Goal: Information Seeking & Learning: Understand process/instructions

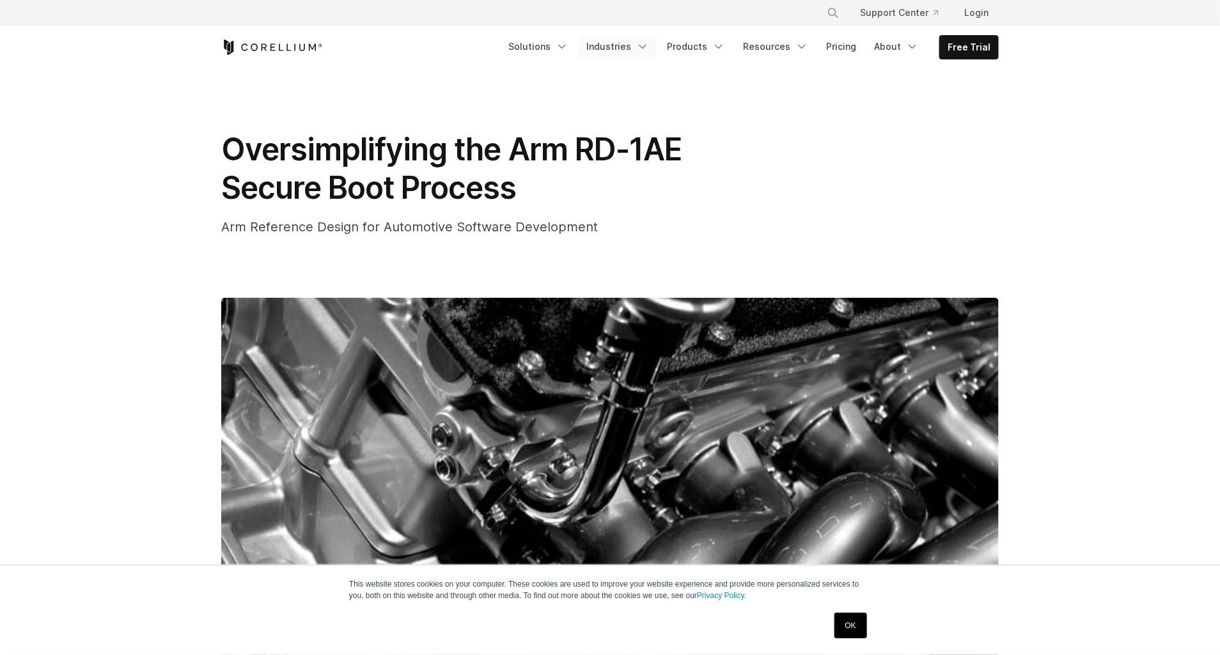
click at [637, 45] on link "Industries" at bounding box center [617, 46] width 78 height 23
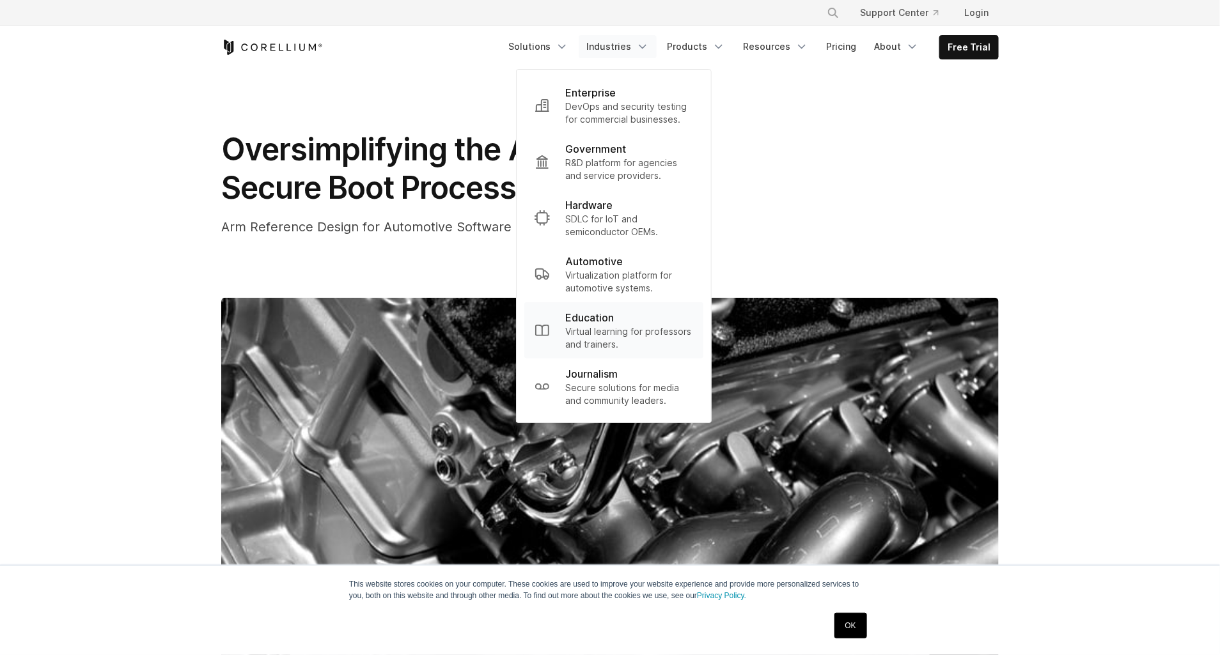
click at [630, 313] on div "Education" at bounding box center [629, 317] width 128 height 15
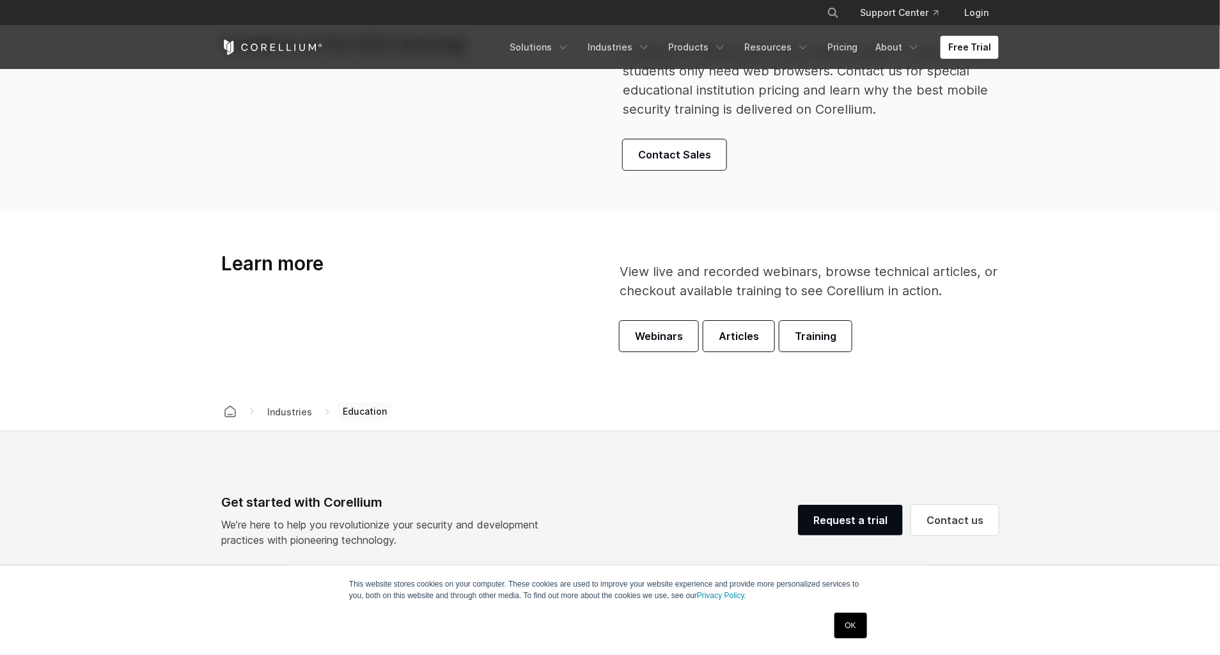
scroll to position [4170, 0]
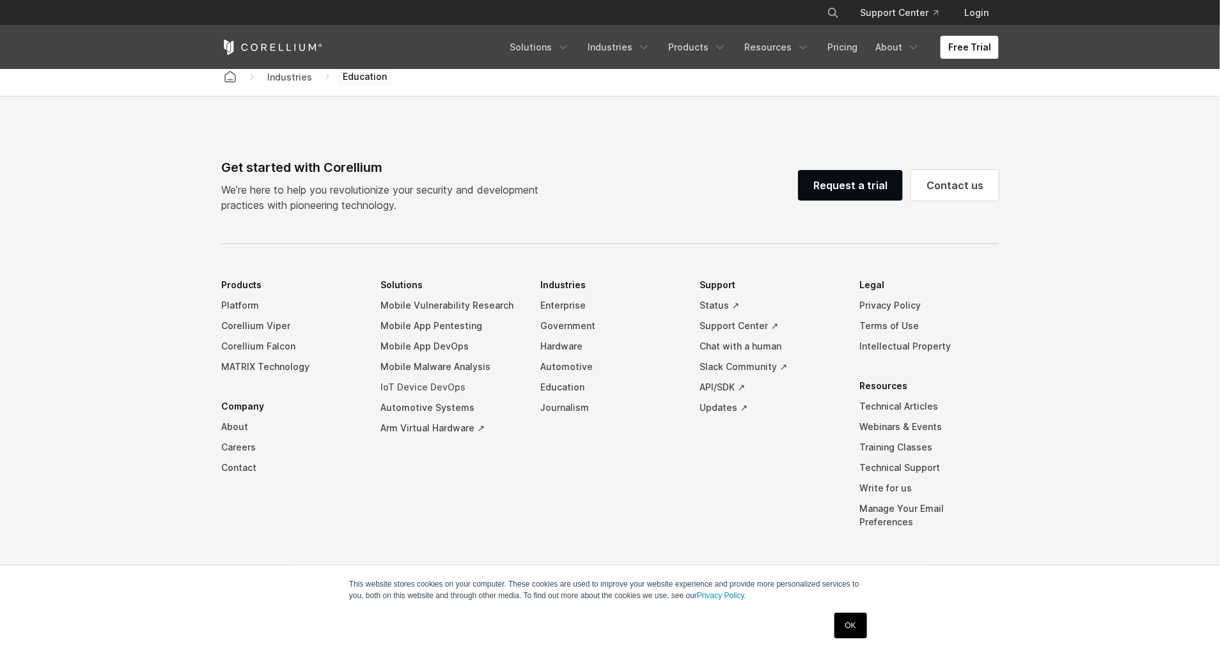
click at [442, 389] on link "IoT Device DevOps" at bounding box center [450, 387] width 139 height 20
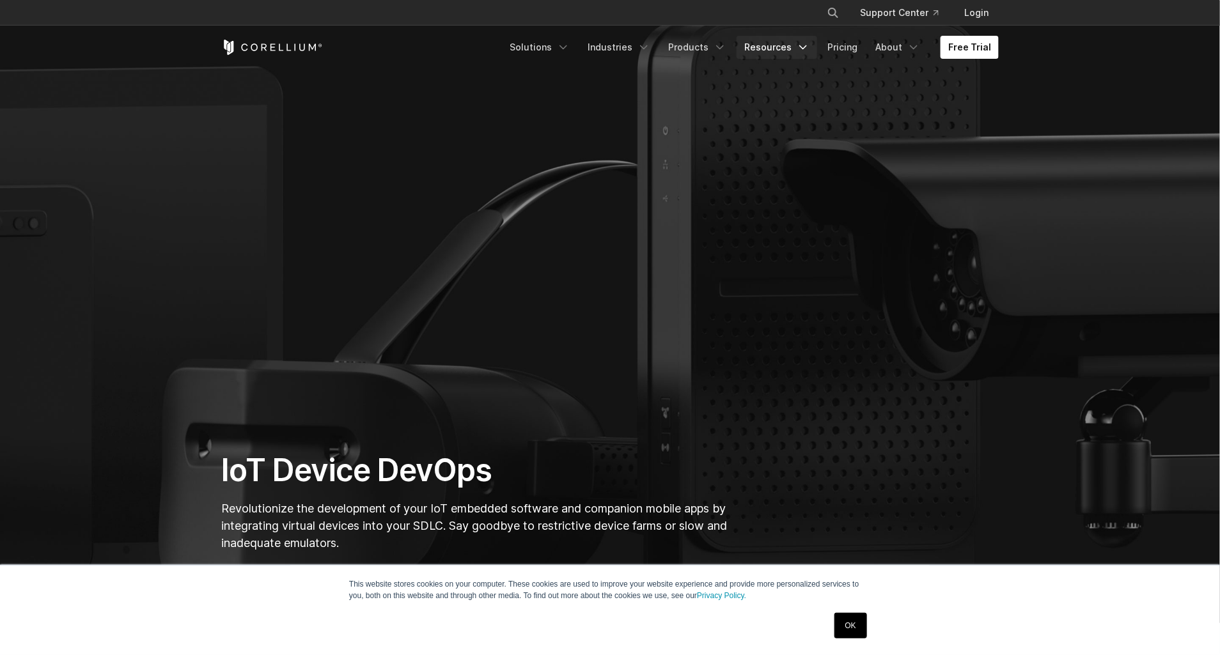
click at [775, 46] on link "Resources" at bounding box center [776, 47] width 81 height 23
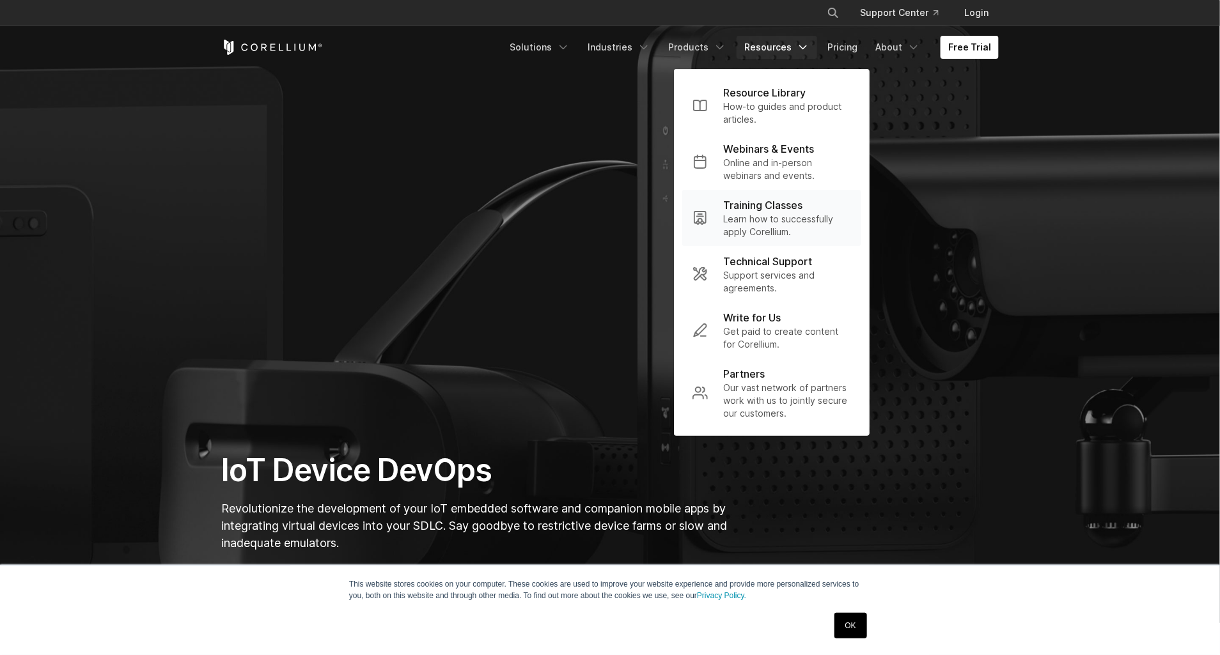
click at [794, 199] on p "Training Classes" at bounding box center [762, 205] width 79 height 15
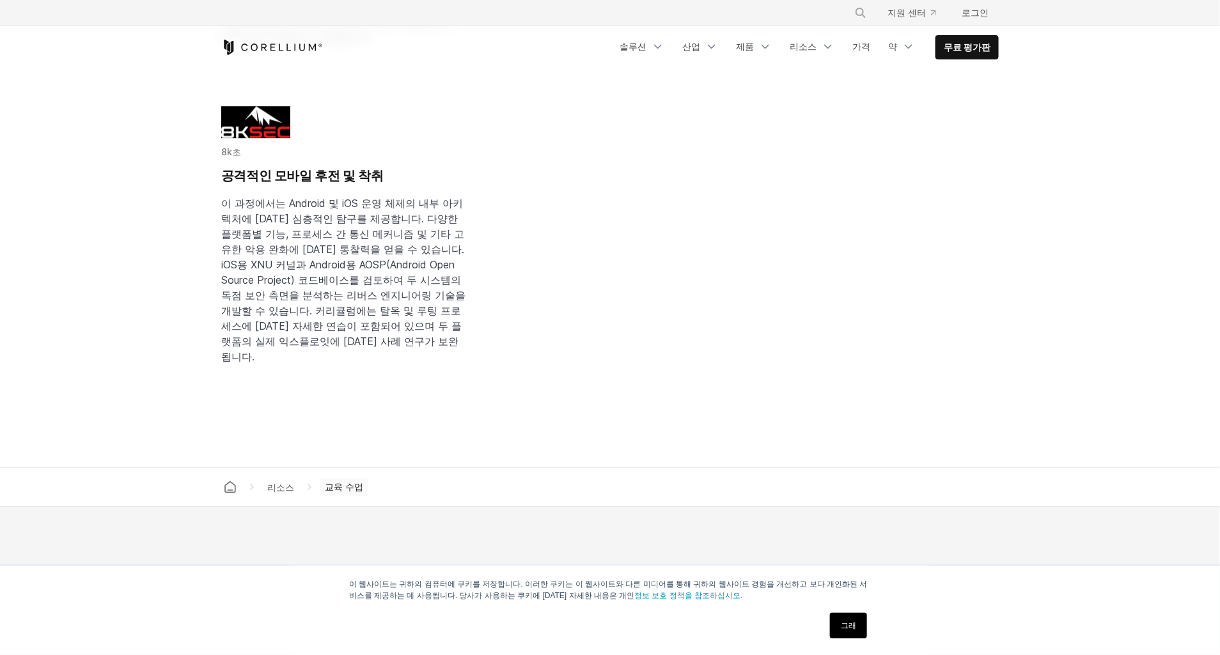
scroll to position [1499, 0]
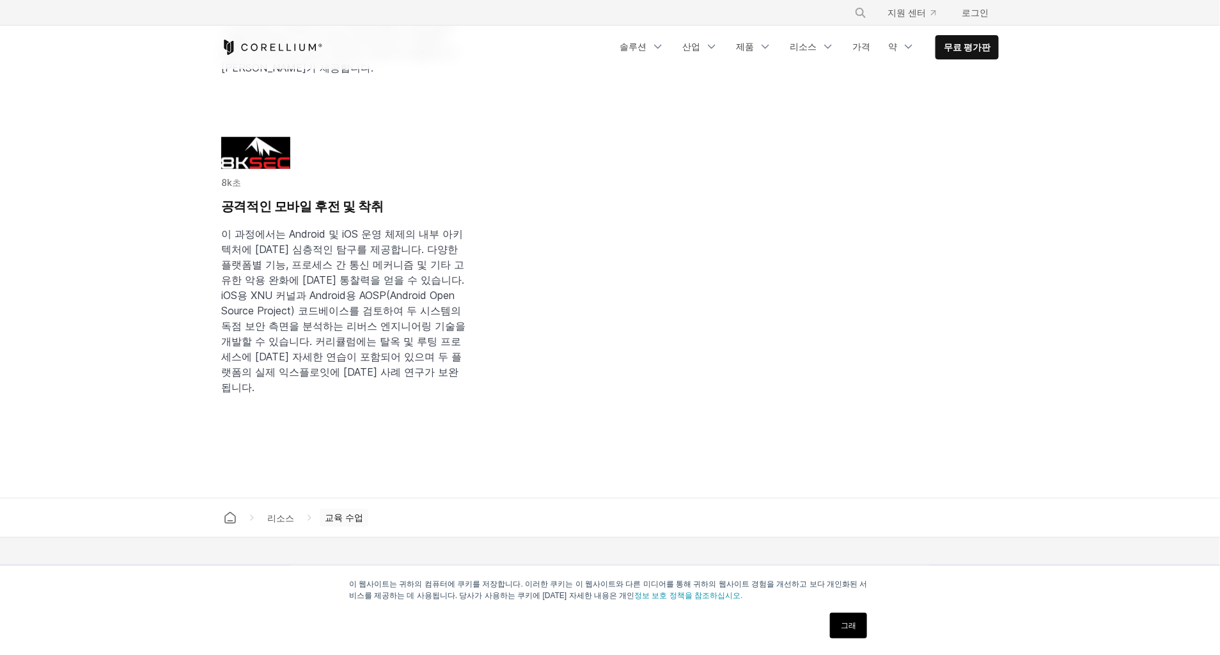
click at [295, 304] on span "이 과정에서는 Android 및 iOS 운영 체제의 내부 아키텍처에 [DATE] 심층적인 탐구를 제공합니다. 다양한 플랫폼별 기능, 프로세스 …" at bounding box center [343, 311] width 244 height 166
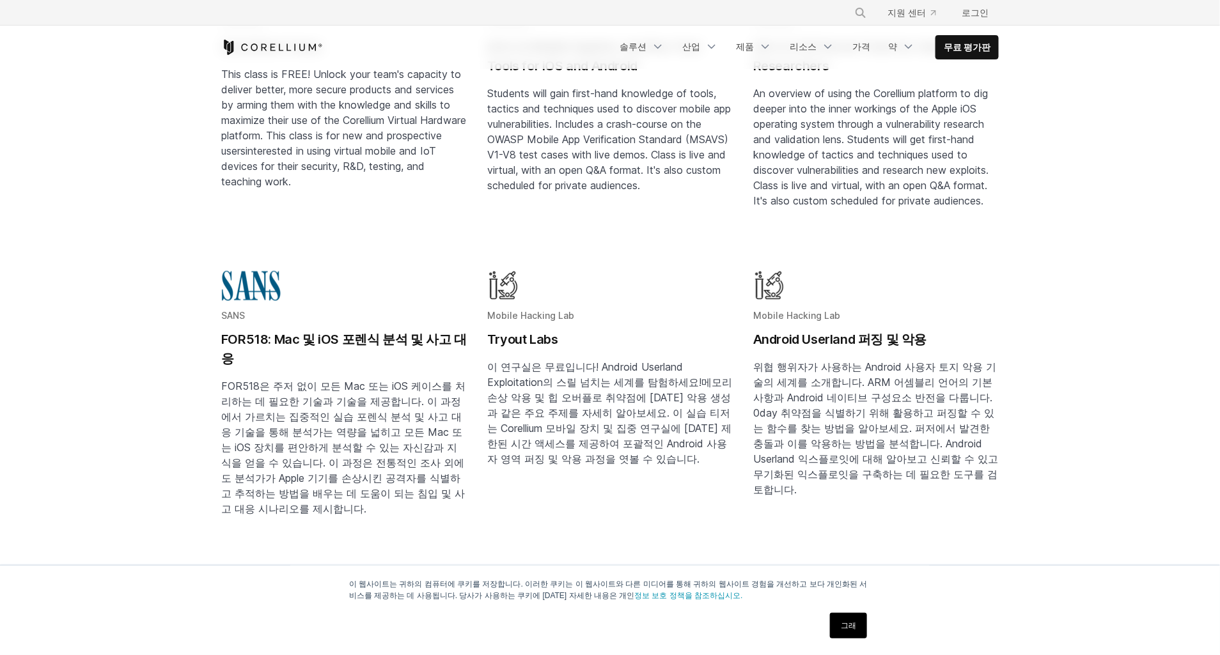
scroll to position [0, 0]
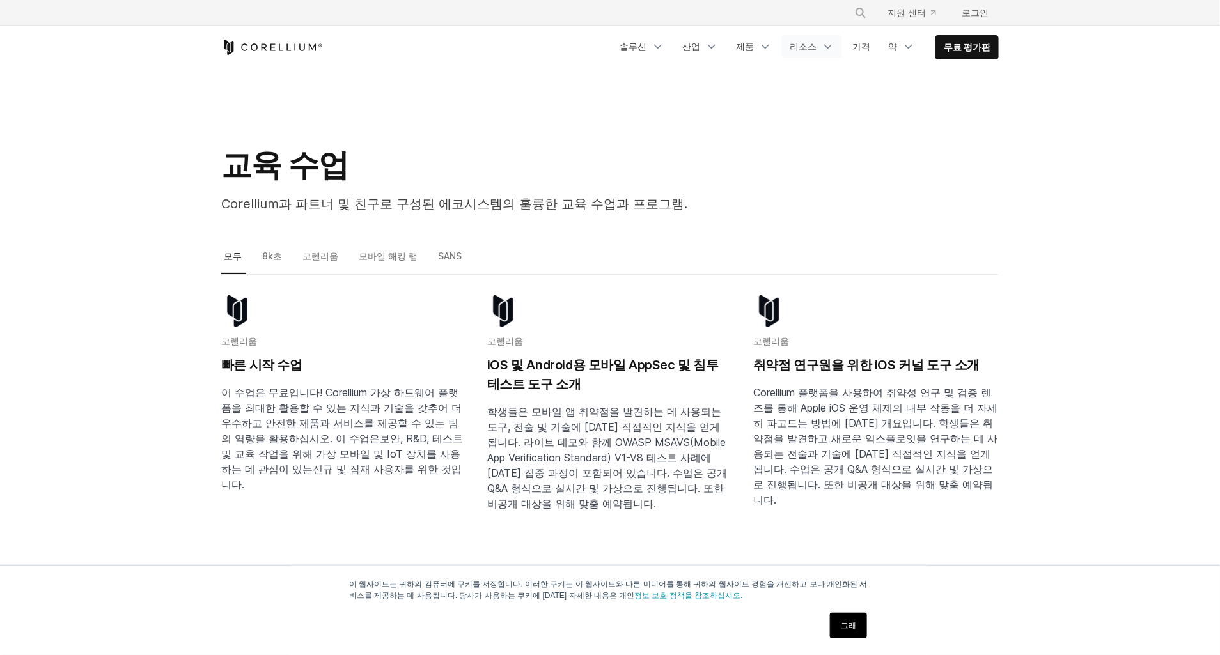
click at [822, 50] on icon "탐색 메뉴" at bounding box center [827, 46] width 13 height 13
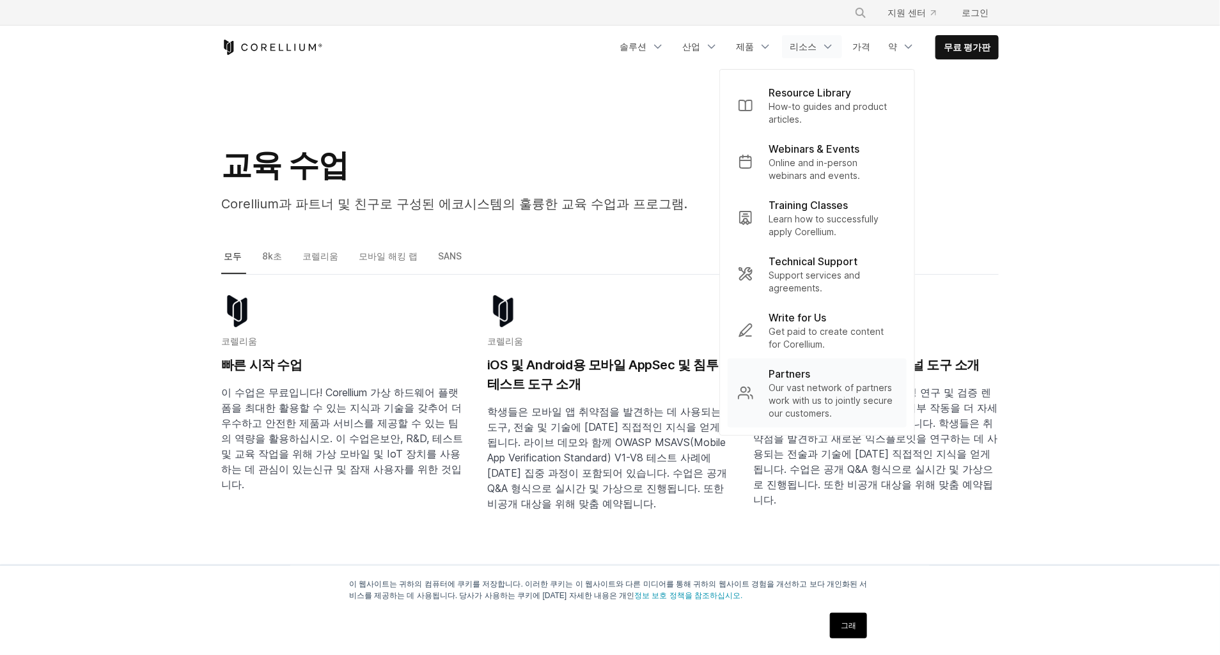
click at [815, 388] on p "Our vast network of partners work with us to jointly secure our customers." at bounding box center [832, 401] width 128 height 38
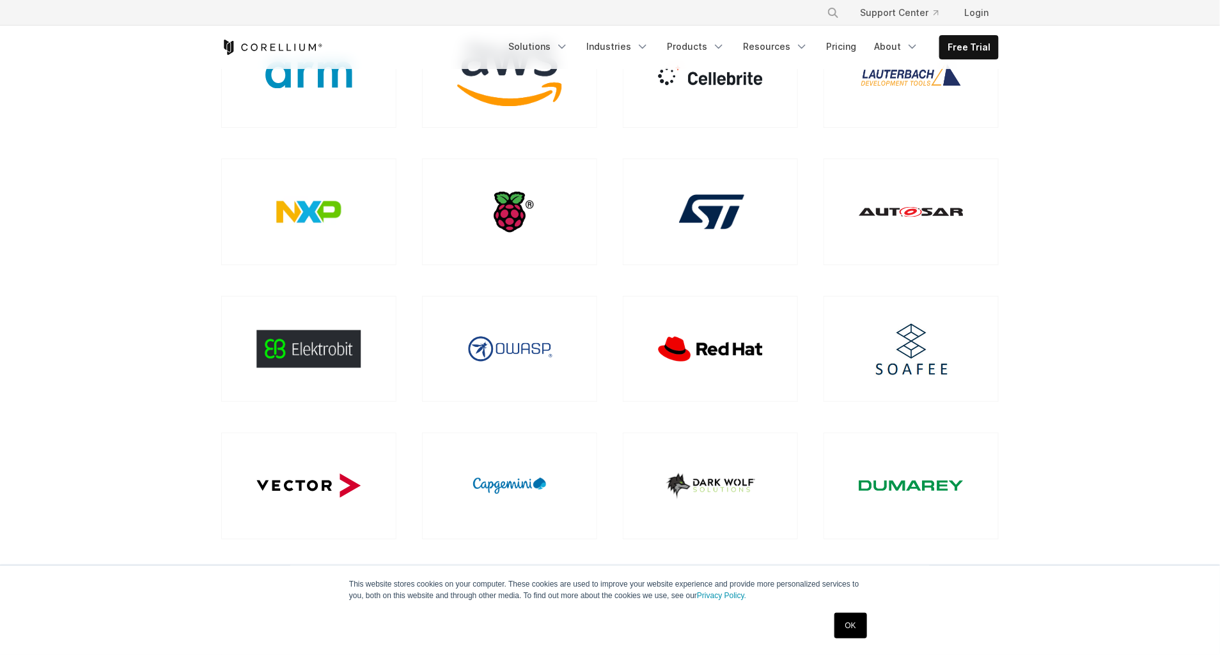
scroll to position [407, 0]
click at [504, 211] on img at bounding box center [509, 210] width 63 height 63
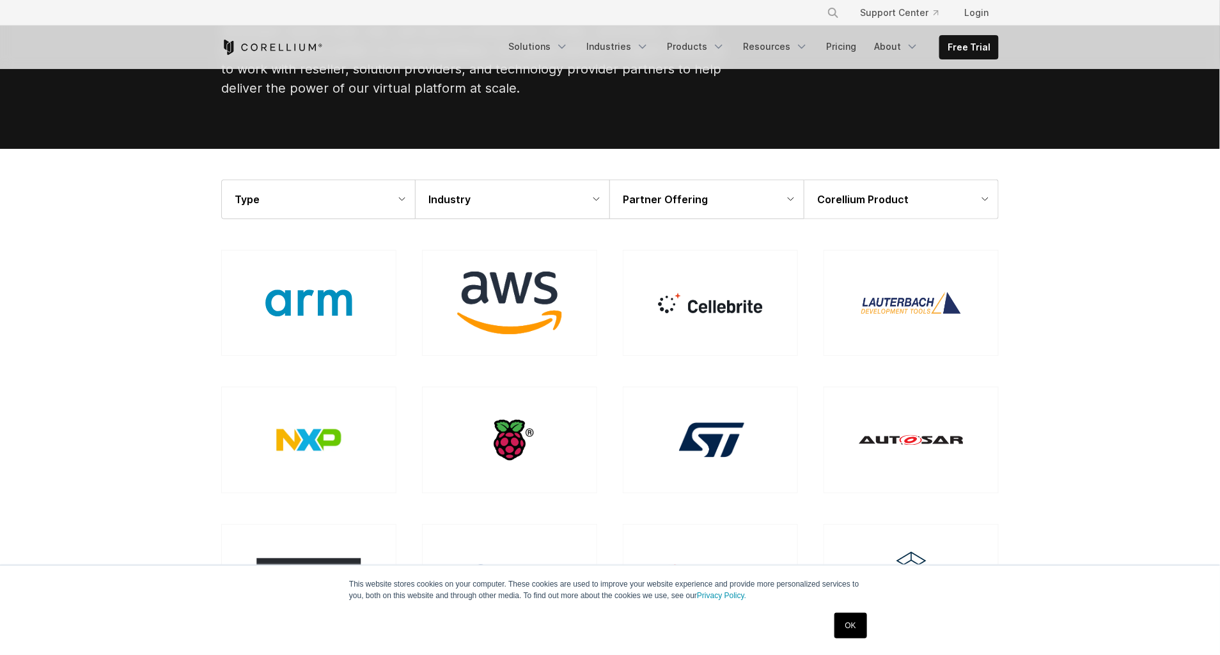
scroll to position [174, 0]
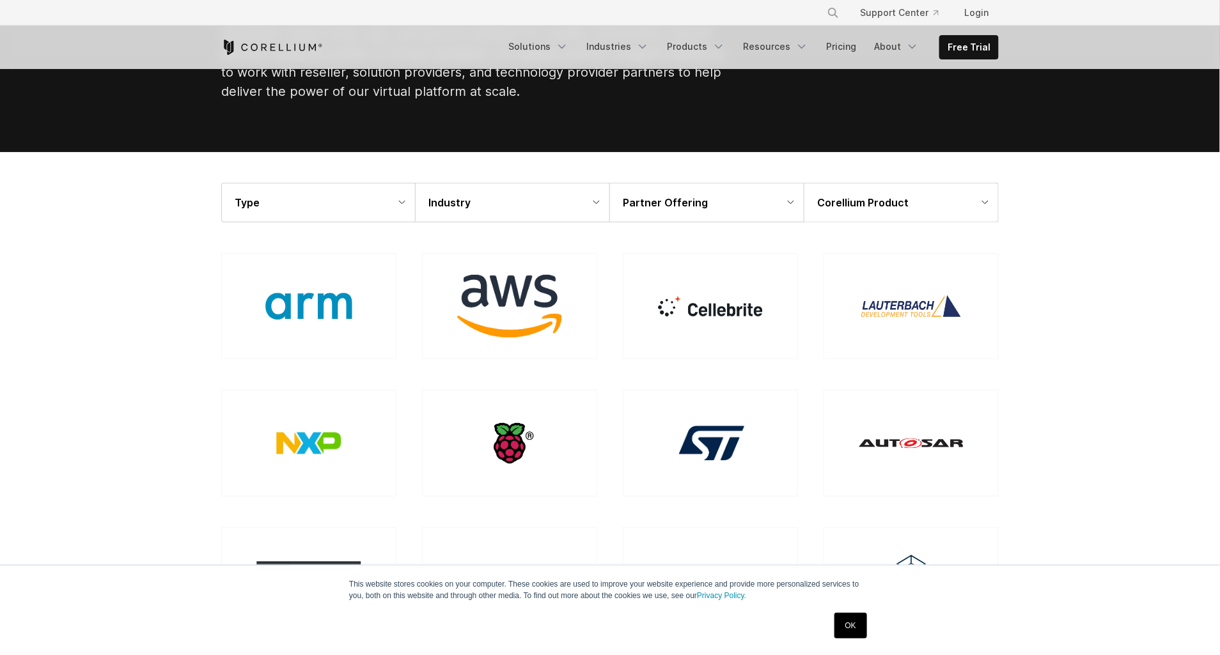
click at [736, 421] on img at bounding box center [710, 443] width 96 height 63
click at [783, 45] on link "Resources" at bounding box center [775, 46] width 81 height 23
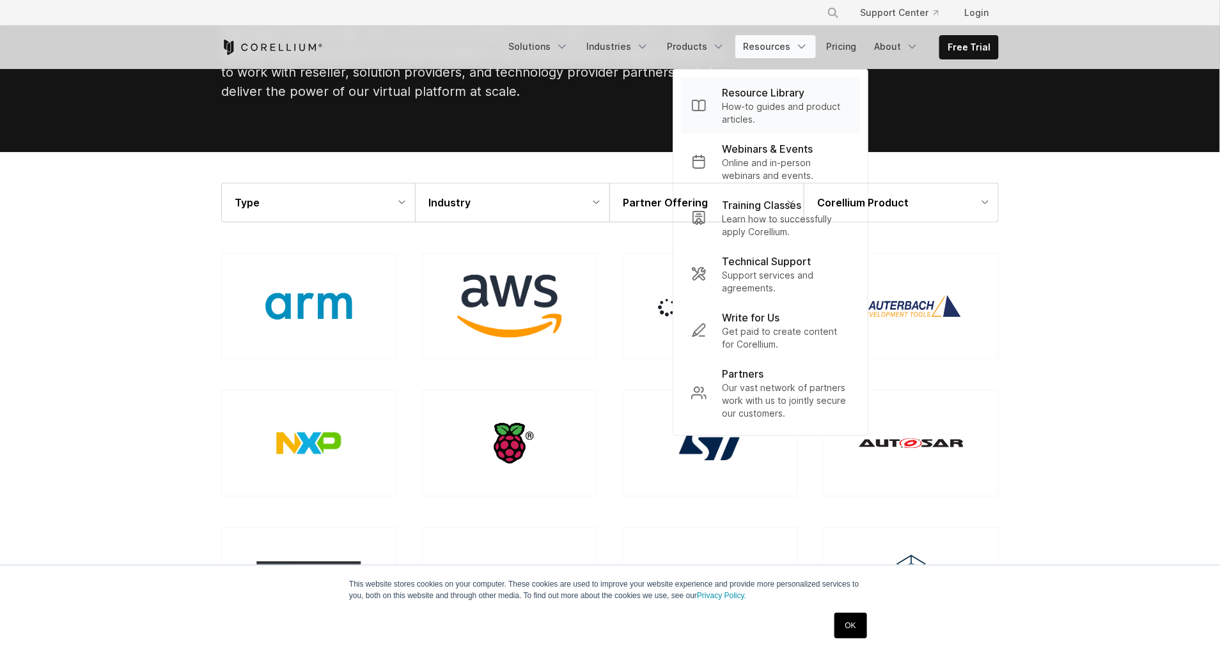
click at [767, 112] on p "How-to guides and product articles." at bounding box center [786, 113] width 128 height 26
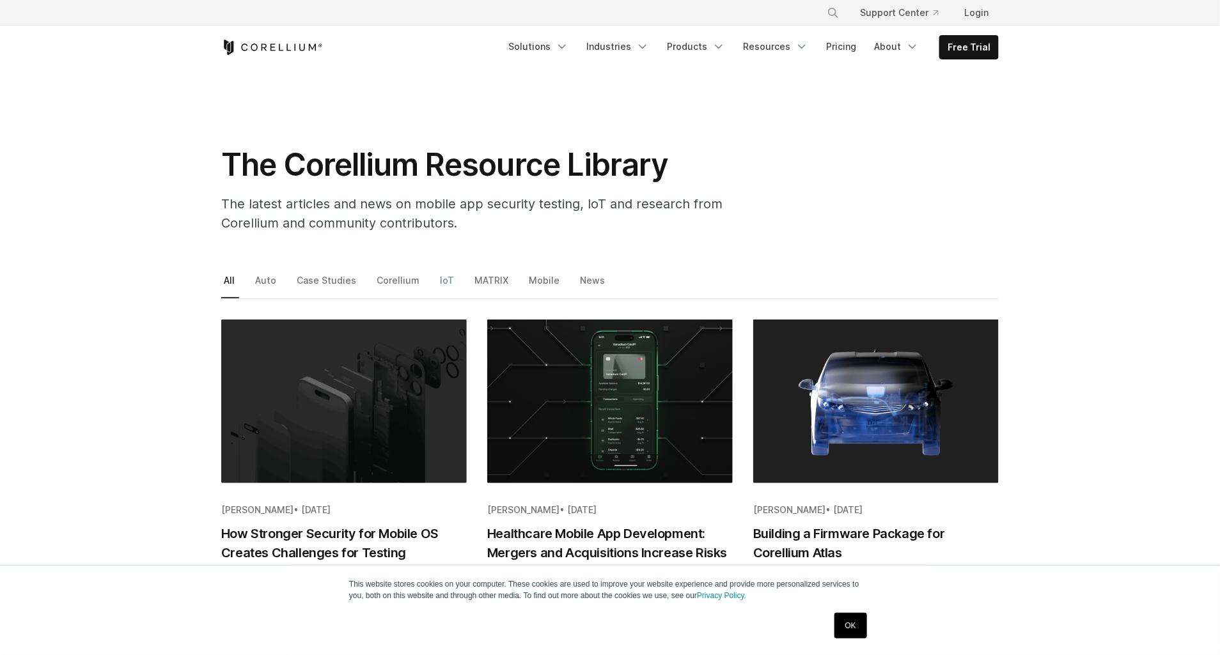
click at [437, 281] on link "IoT" at bounding box center [447, 285] width 21 height 27
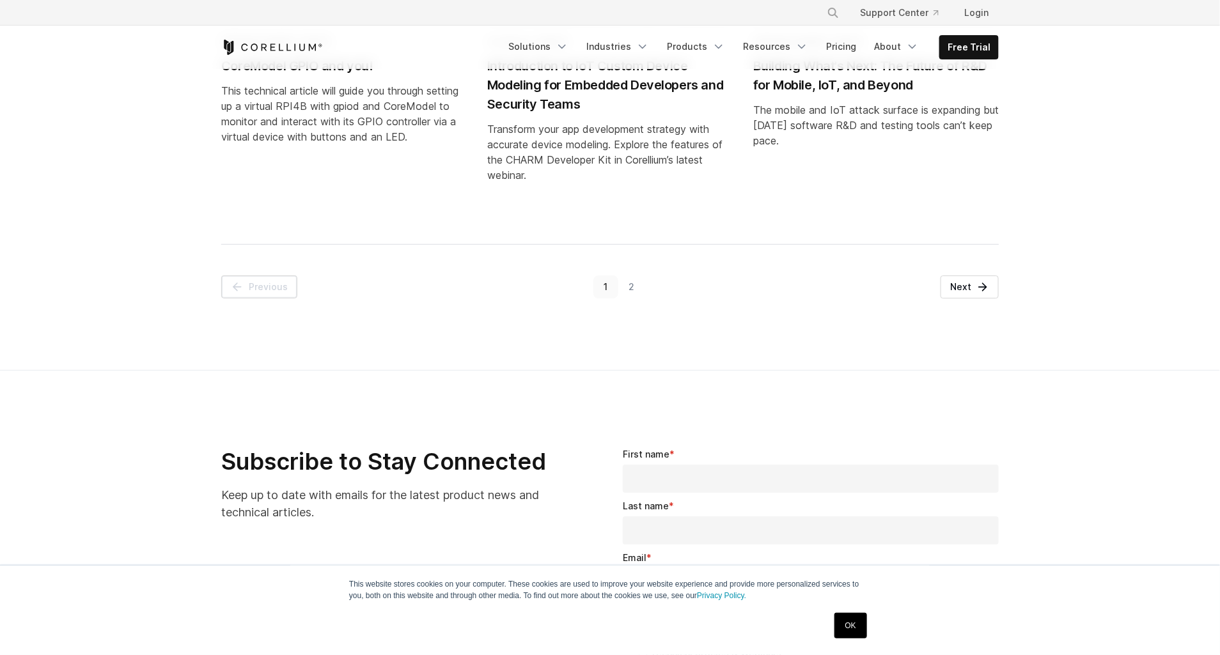
scroll to position [1801, 0]
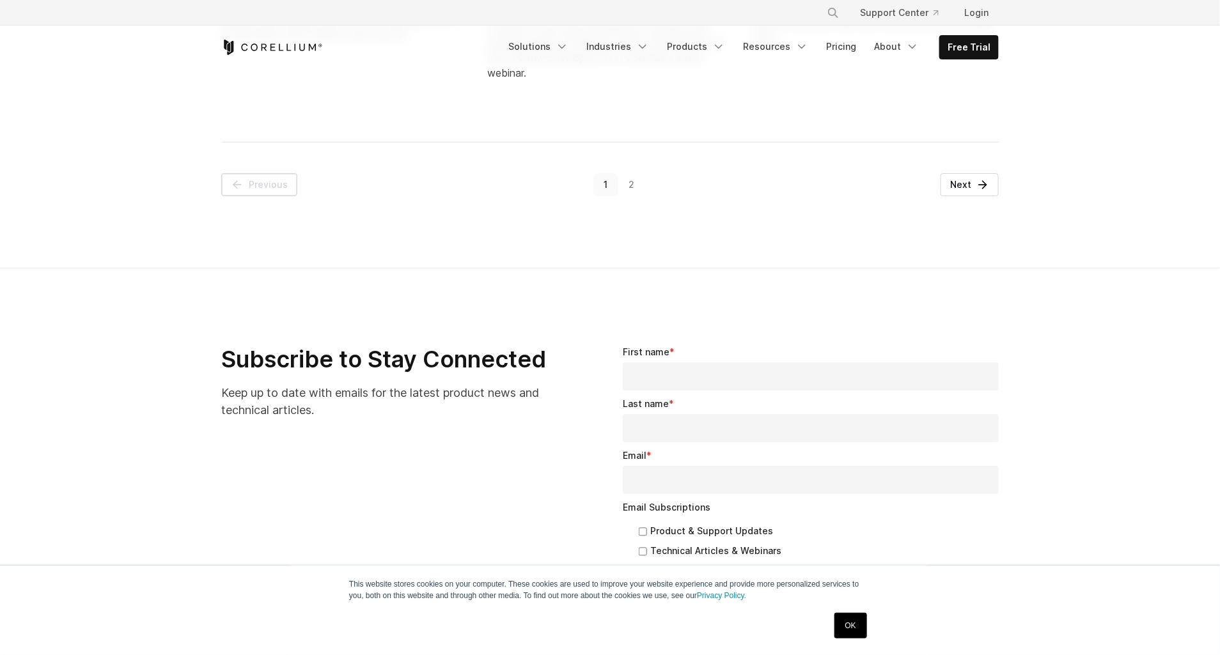
click at [629, 196] on link "2" at bounding box center [631, 184] width 27 height 23
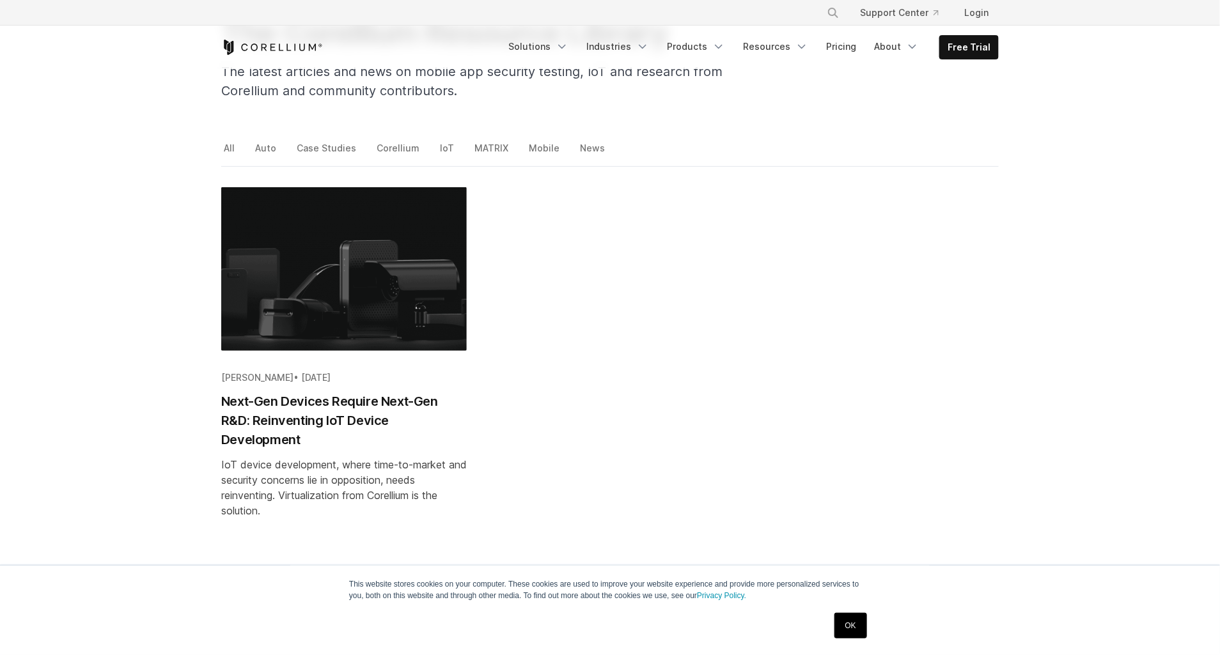
scroll to position [232, 0]
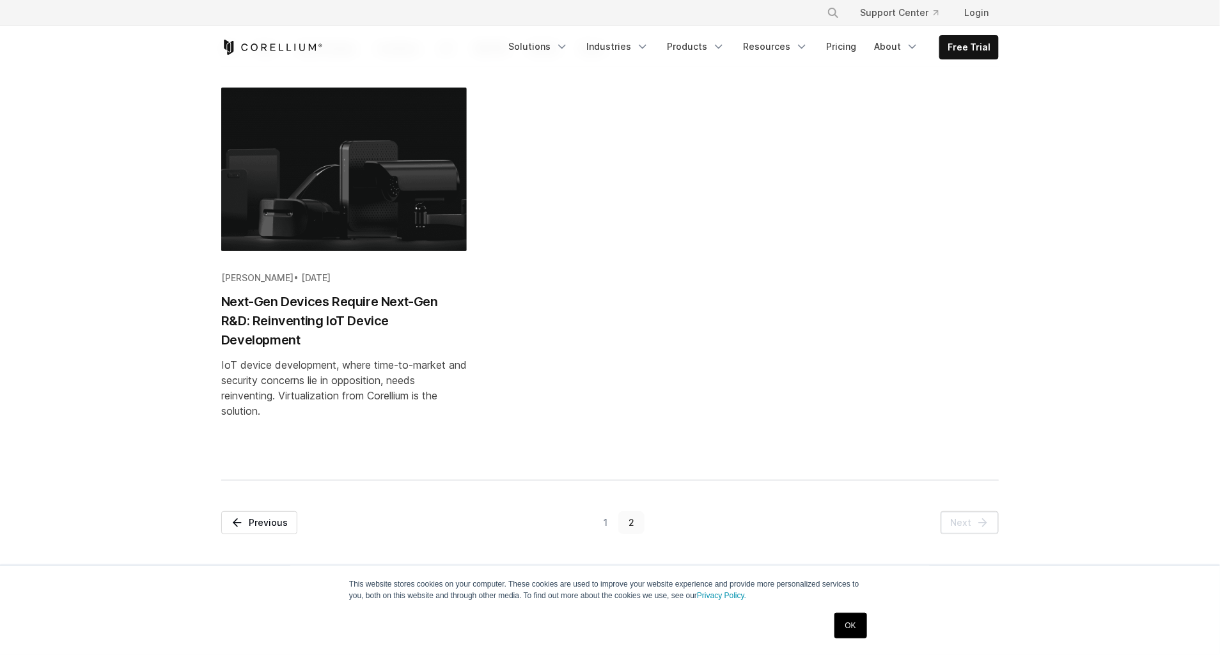
click at [606, 519] on link "1" at bounding box center [605, 522] width 25 height 23
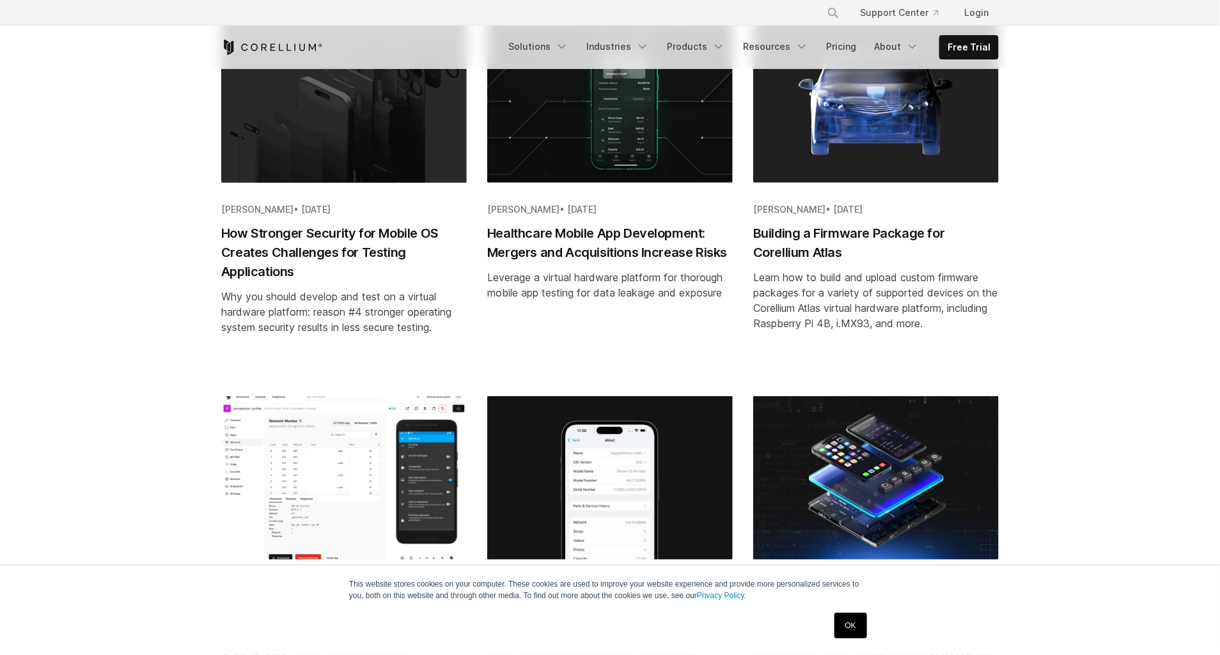
scroll to position [348, 0]
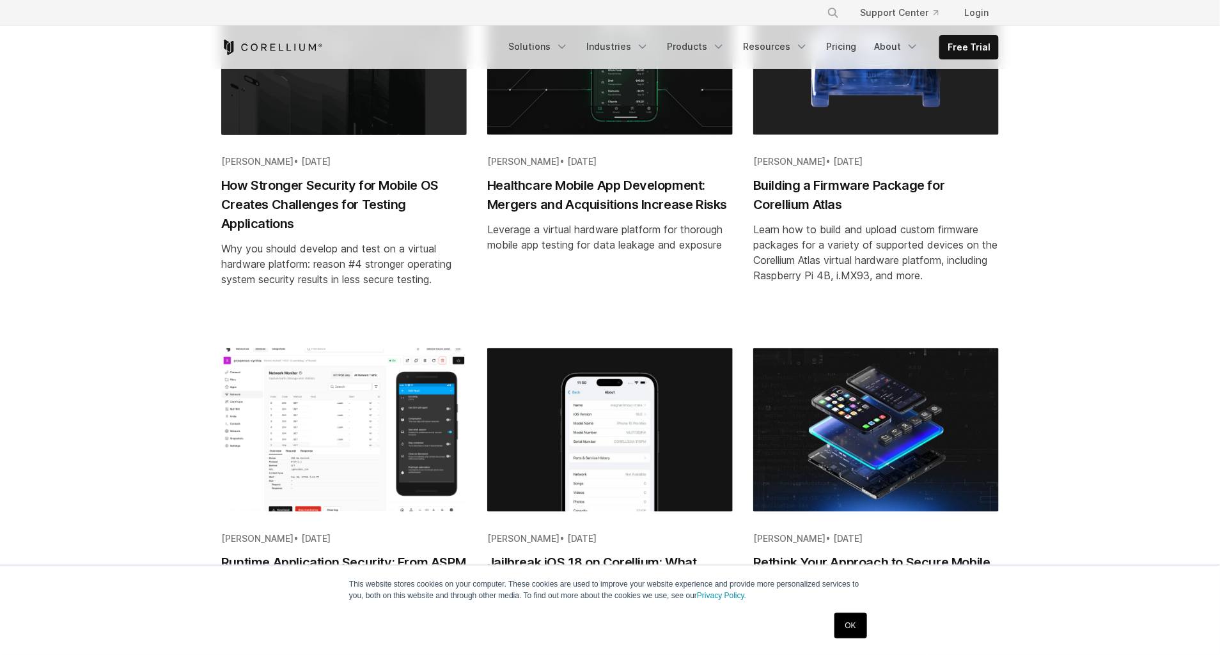
click at [883, 191] on h2 "Building a Firmware Package for Corellium Atlas" at bounding box center [875, 195] width 245 height 38
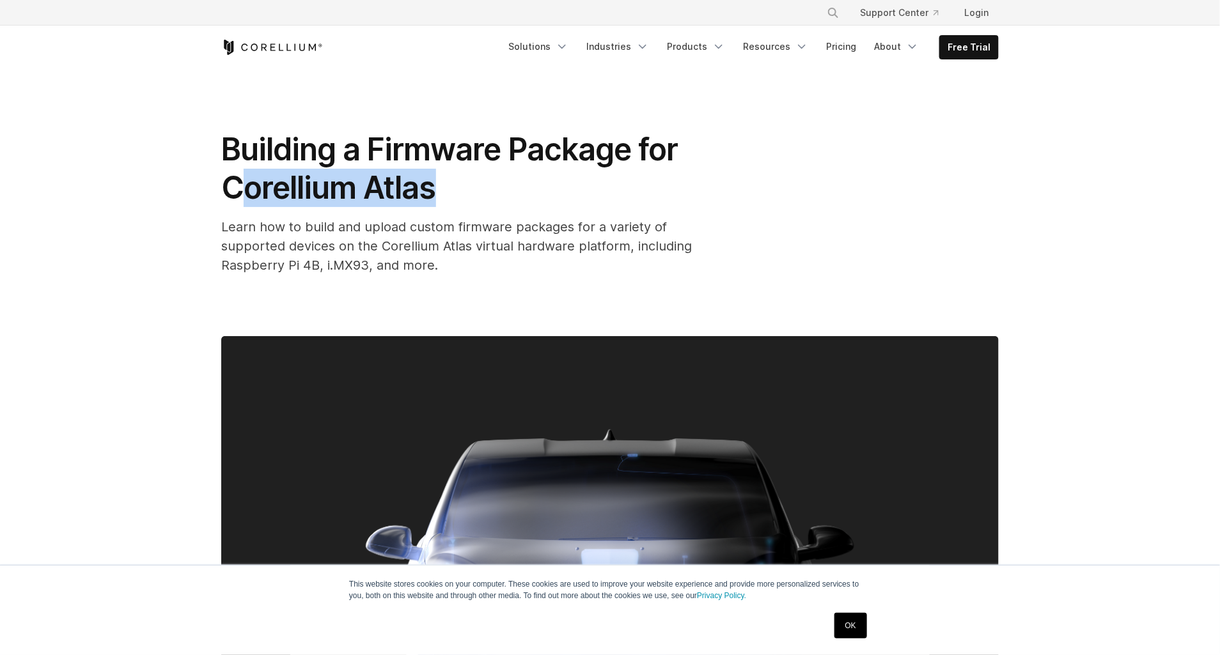
drag, startPoint x: 479, startPoint y: 198, endPoint x: 247, endPoint y: 203, distance: 232.1
click at [247, 203] on h1 "Building a Firmware Package for Corellium Atlas" at bounding box center [476, 168] width 511 height 77
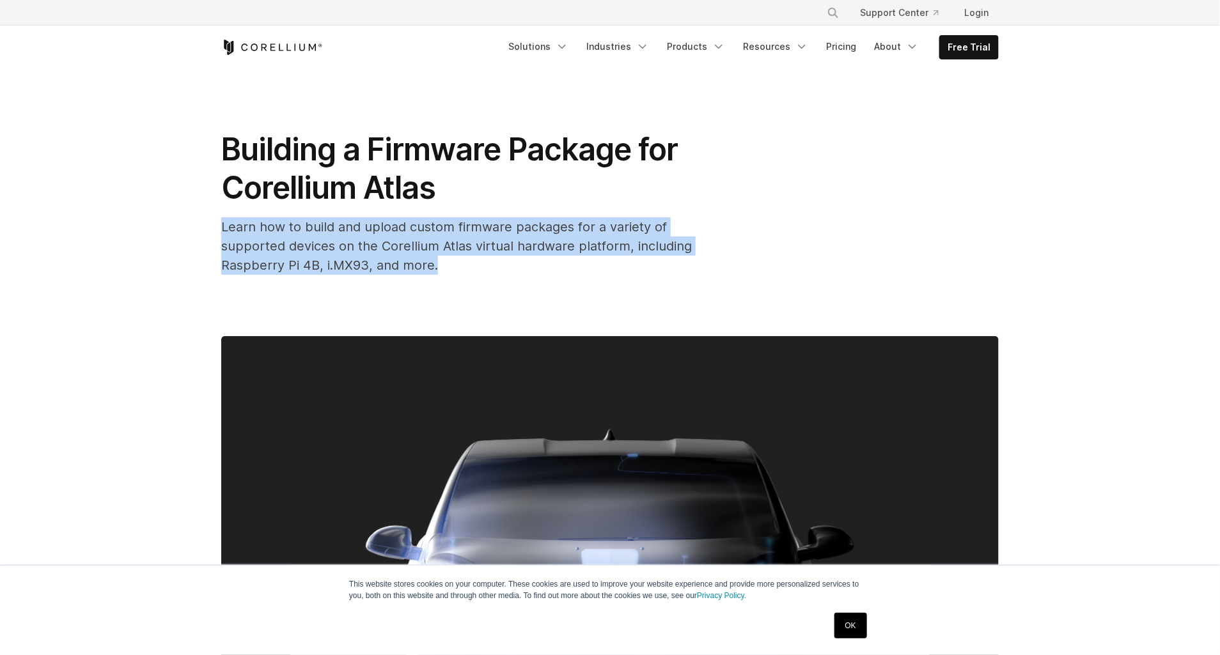
drag, startPoint x: 247, startPoint y: 203, endPoint x: 74, endPoint y: 210, distance: 173.4
drag, startPoint x: 74, startPoint y: 210, endPoint x: 58, endPoint y: 293, distance: 85.2
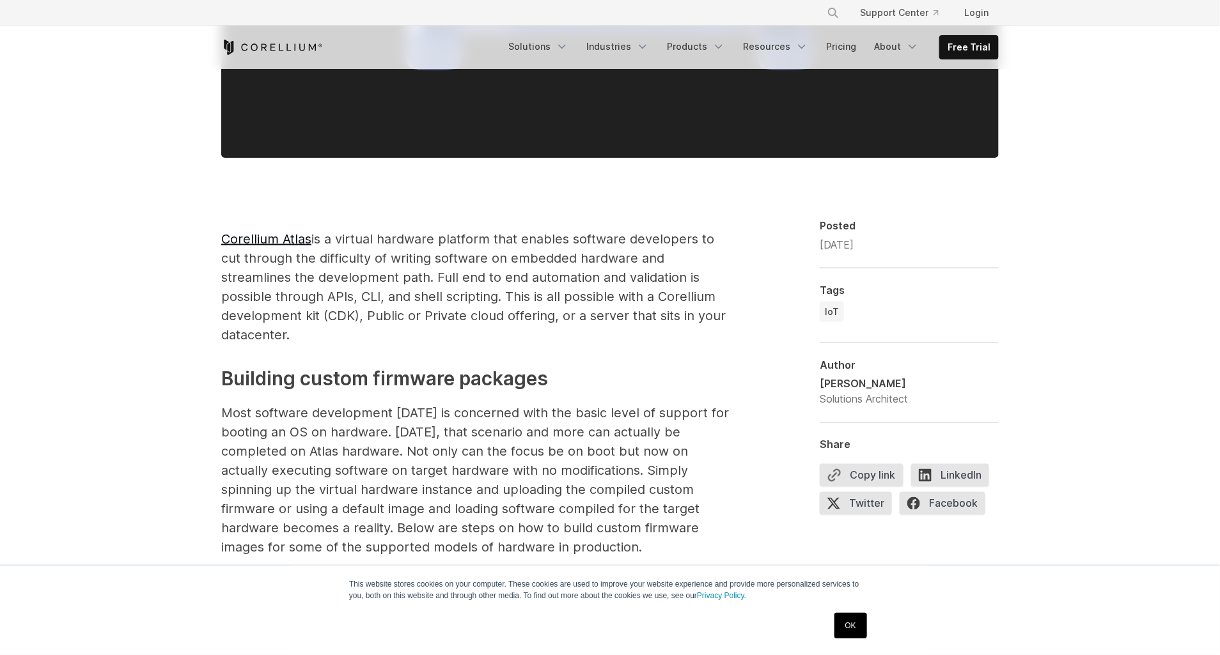
scroll to position [697, 0]
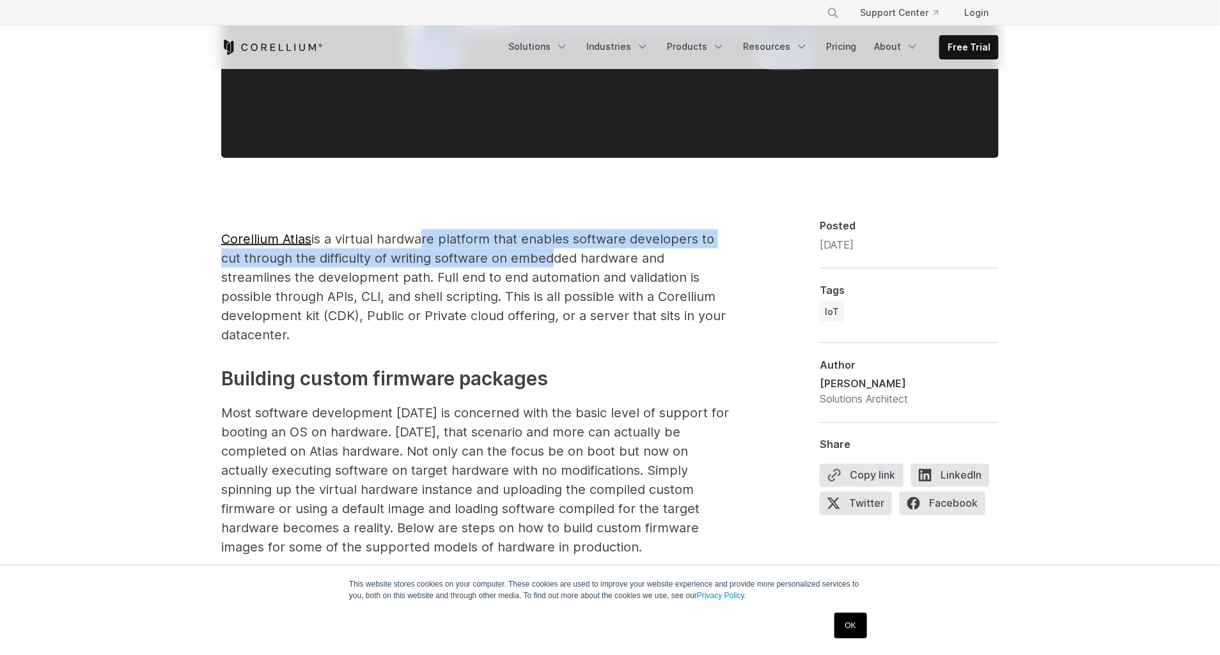
drag, startPoint x: 417, startPoint y: 244, endPoint x: 546, endPoint y: 254, distance: 130.1
click at [546, 254] on span "Corellium Atlas is a virtual hardware platform that enables software developers…" at bounding box center [473, 286] width 504 height 111
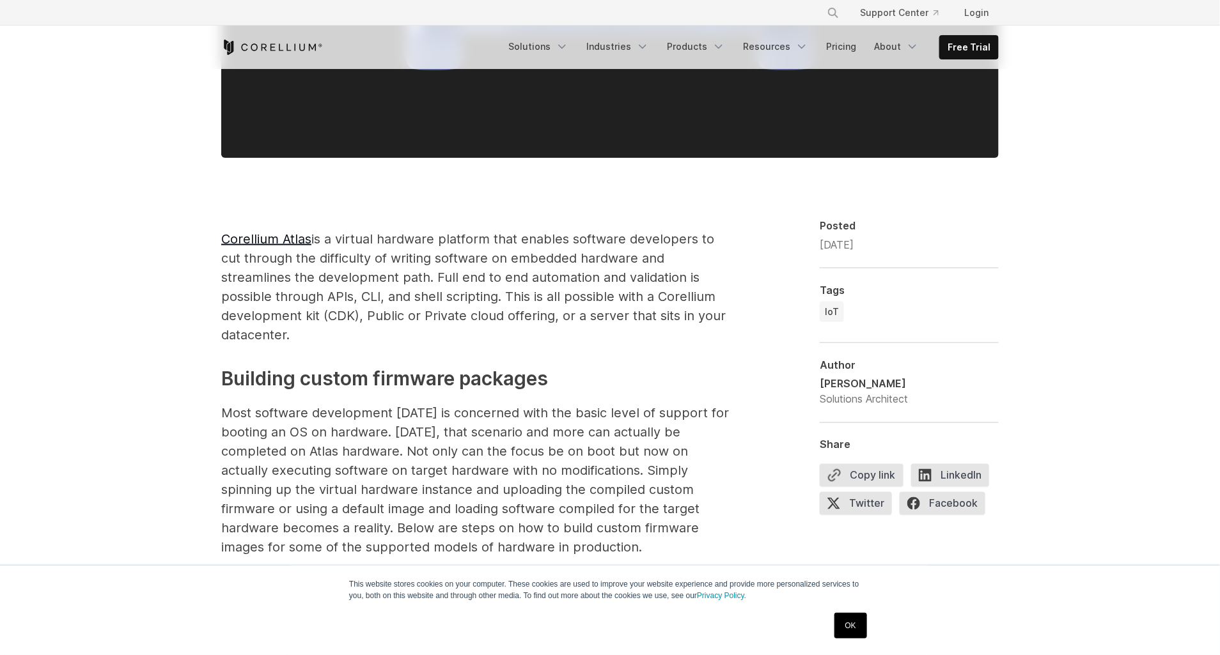
drag, startPoint x: 399, startPoint y: 260, endPoint x: 522, endPoint y: 262, distance: 122.1
click at [522, 262] on span "Corellium Atlas is a virtual hardware platform that enables software developers…" at bounding box center [473, 286] width 504 height 111
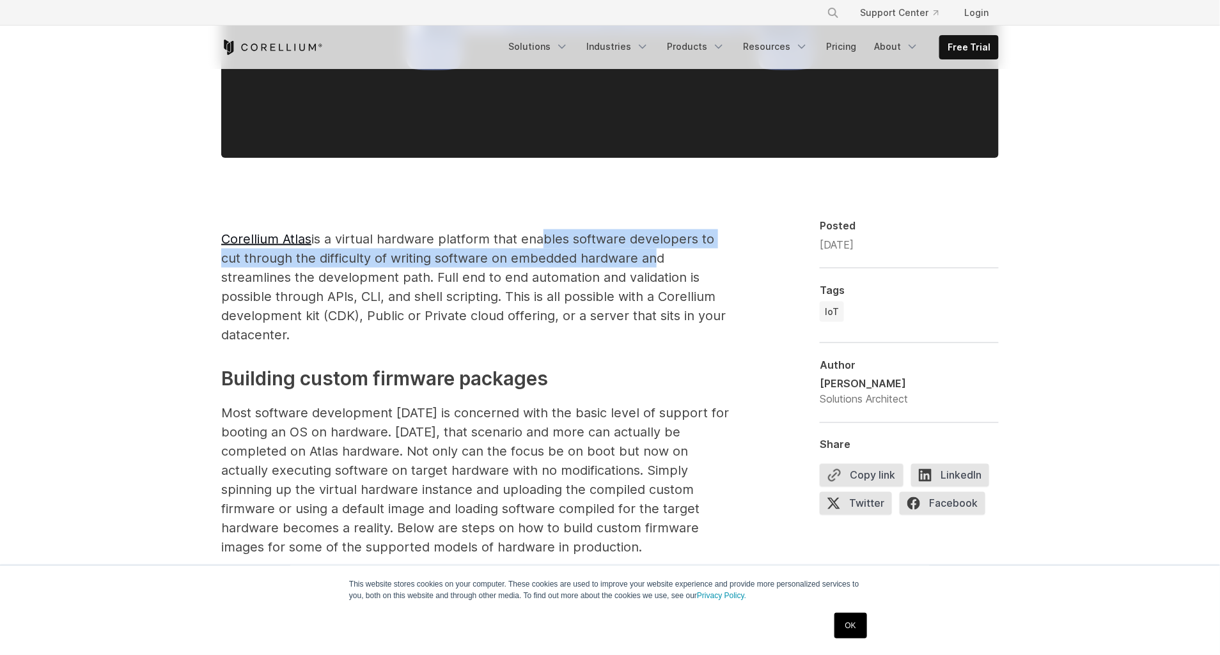
drag, startPoint x: 522, startPoint y: 262, endPoint x: 529, endPoint y: 244, distance: 19.2
click at [529, 244] on span "Corellium Atlas is a virtual hardware platform that enables software developers…" at bounding box center [473, 286] width 504 height 111
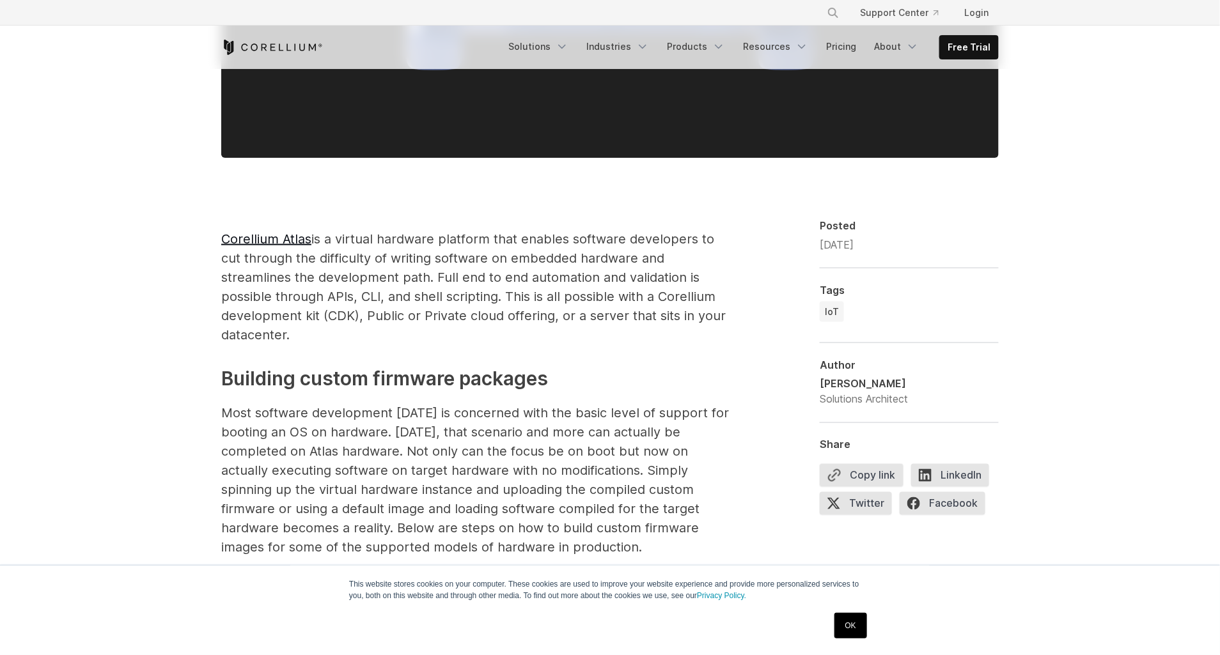
drag, startPoint x: 484, startPoint y: 279, endPoint x: 653, endPoint y: 284, distance: 169.5
click at [653, 284] on p "Corellium Atlas is a virtual hardware platform that enables software developers…" at bounding box center [476, 286] width 511 height 115
drag, startPoint x: 653, startPoint y: 284, endPoint x: 578, endPoint y: 341, distance: 94.1
click at [578, 341] on p "Corellium Atlas is a virtual hardware platform that enables software developers…" at bounding box center [476, 286] width 511 height 115
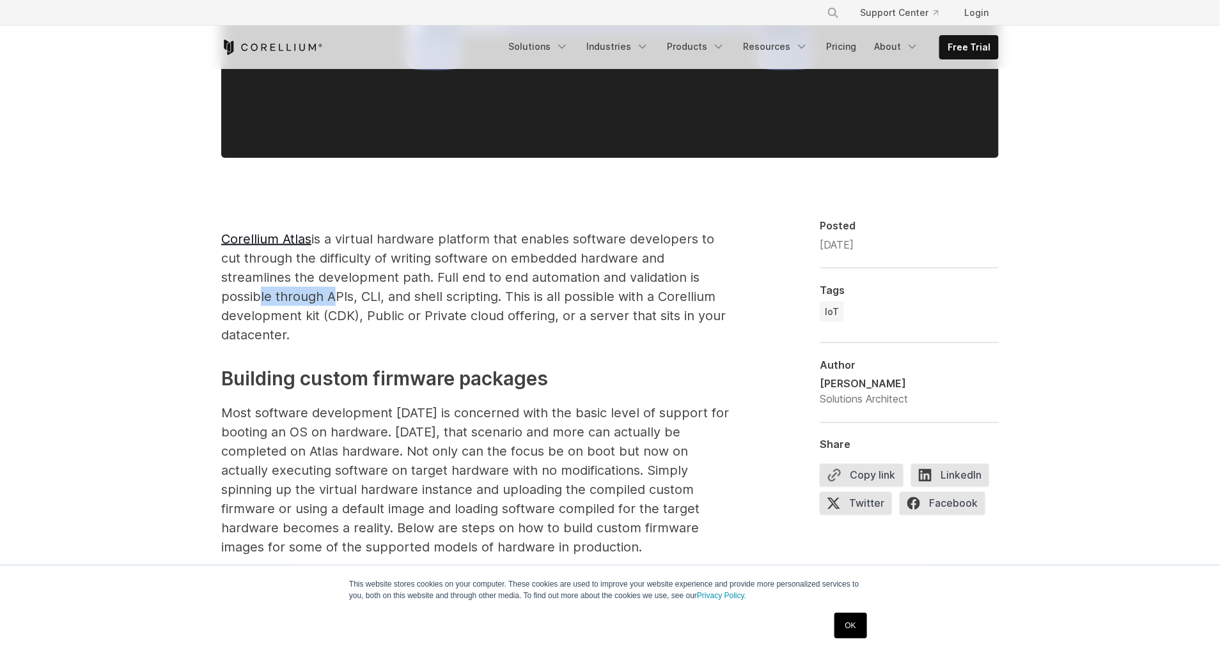
drag, startPoint x: 253, startPoint y: 300, endPoint x: 327, endPoint y: 294, distance: 74.4
click at [327, 294] on span "Corellium Atlas is a virtual hardware platform that enables software developers…" at bounding box center [473, 286] width 504 height 111
drag, startPoint x: 327, startPoint y: 294, endPoint x: 538, endPoint y: 295, distance: 210.3
click at [538, 295] on span "Corellium Atlas is a virtual hardware platform that enables software developers…" at bounding box center [473, 286] width 504 height 111
drag, startPoint x: 538, startPoint y: 295, endPoint x: 575, endPoint y: 291, distance: 38.0
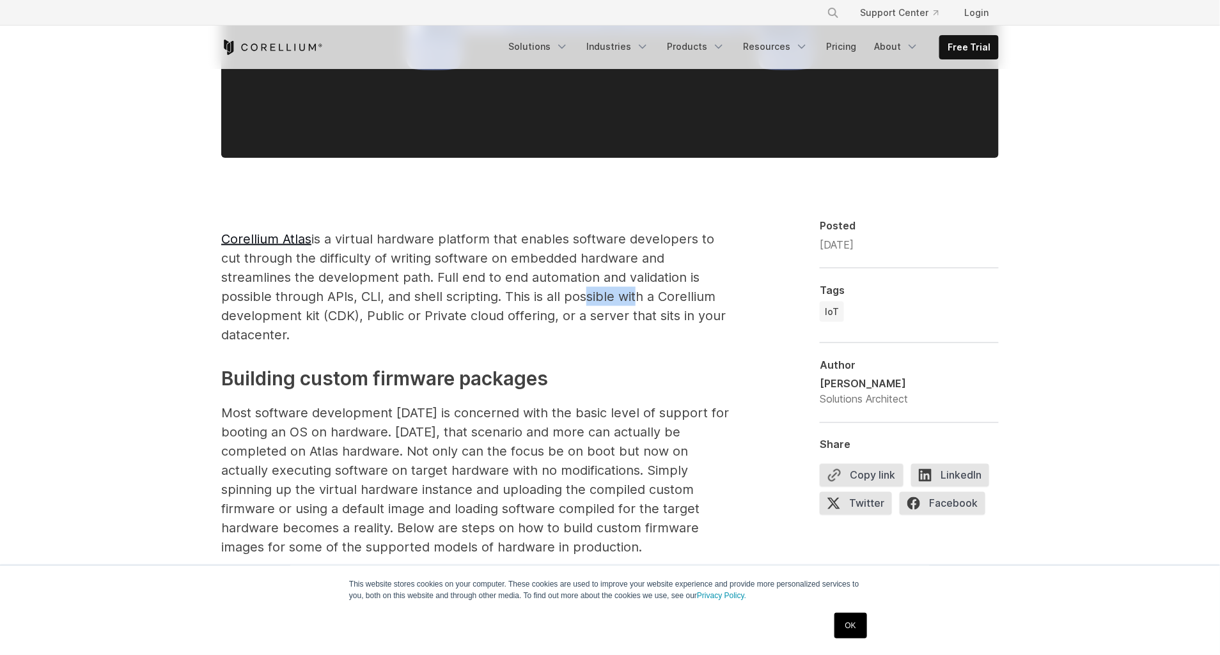
click at [575, 291] on span "Corellium Atlas is a virtual hardware platform that enables software developers…" at bounding box center [473, 286] width 504 height 111
click at [307, 337] on p "Corellium Atlas is a virtual hardware platform that enables software developers…" at bounding box center [476, 286] width 511 height 115
click at [322, 328] on p "Corellium Atlas is a virtual hardware platform that enables software developers…" at bounding box center [476, 286] width 511 height 115
click at [558, 324] on p "Corellium Atlas is a virtual hardware platform that enables software developers…" at bounding box center [476, 286] width 511 height 115
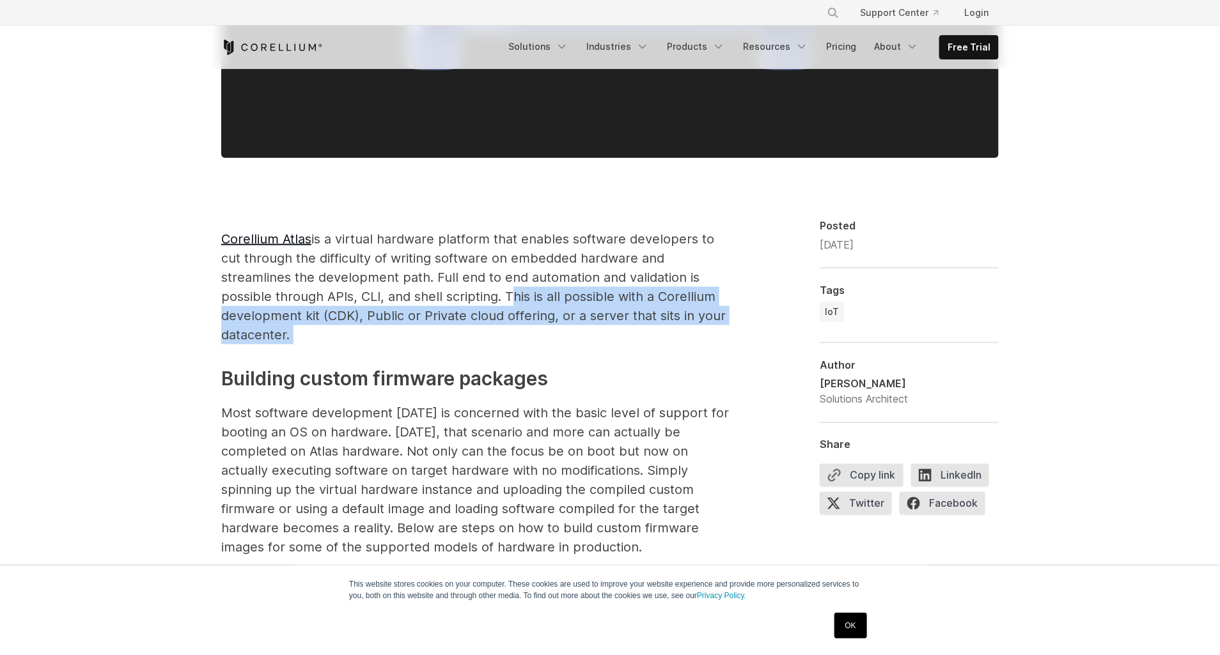
drag, startPoint x: 503, startPoint y: 294, endPoint x: 491, endPoint y: 328, distance: 36.0
click at [491, 328] on p "Corellium Atlas is a virtual hardware platform that enables software developers…" at bounding box center [476, 286] width 511 height 115
click at [419, 339] on p "Corellium Atlas is a virtual hardware platform that enables software developers…" at bounding box center [476, 286] width 511 height 115
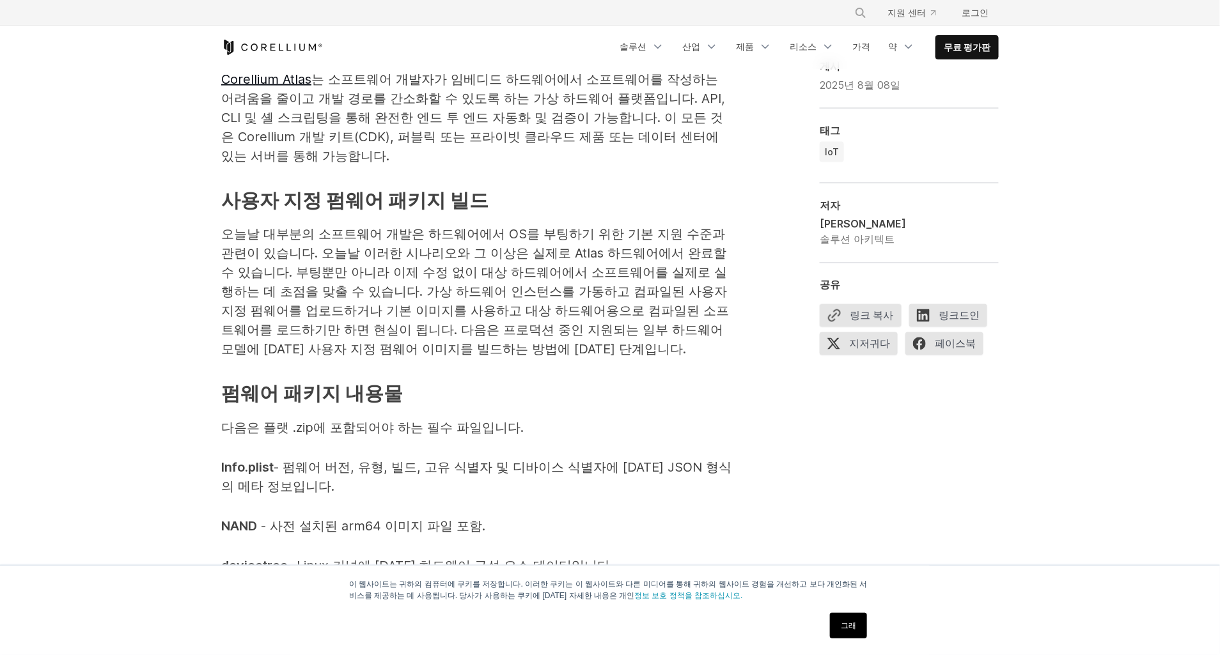
scroll to position [871, 0]
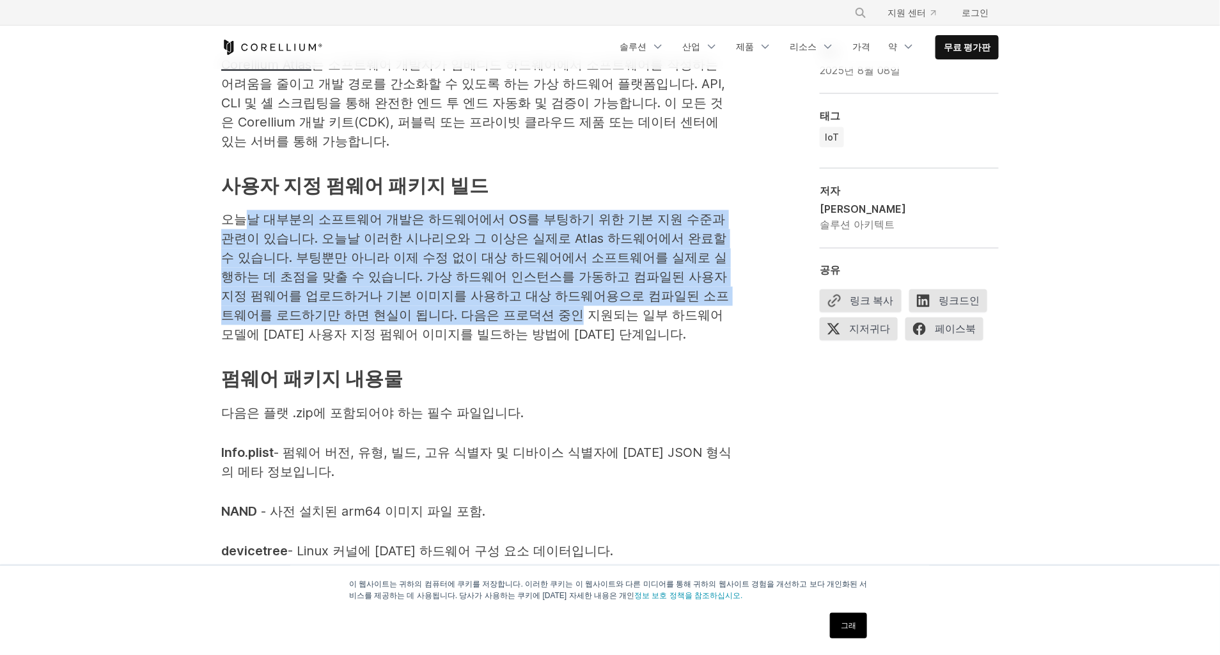
drag, startPoint x: 297, startPoint y: 222, endPoint x: 576, endPoint y: 321, distance: 295.8
click at [576, 321] on span "오늘날 대부분의 소프트웨어 개발은 하드웨어에서 OS를 부팅하기 위한 기본 지원 수준과 관련이 있습니다. 오늘날 이러한 시나리오와 그 이상은 실…" at bounding box center [475, 277] width 508 height 130
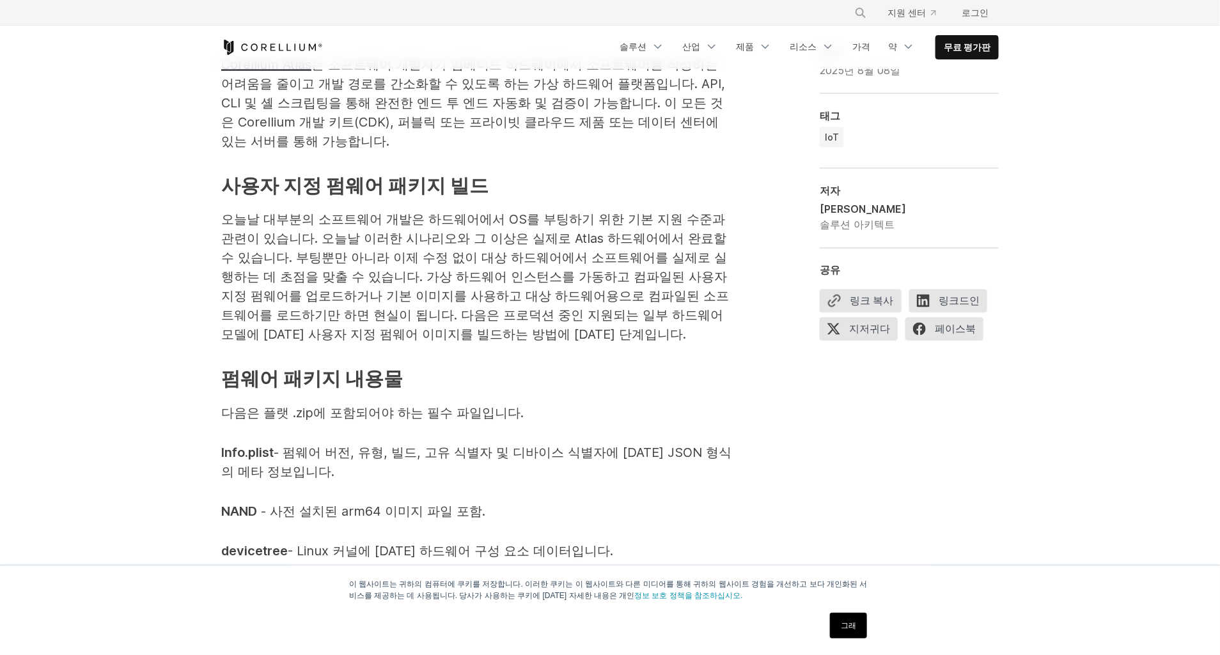
drag, startPoint x: 576, startPoint y: 321, endPoint x: 691, endPoint y: 373, distance: 126.2
click at [691, 373] on h3 "펌웨어 패키지 내용물" at bounding box center [476, 379] width 511 height 29
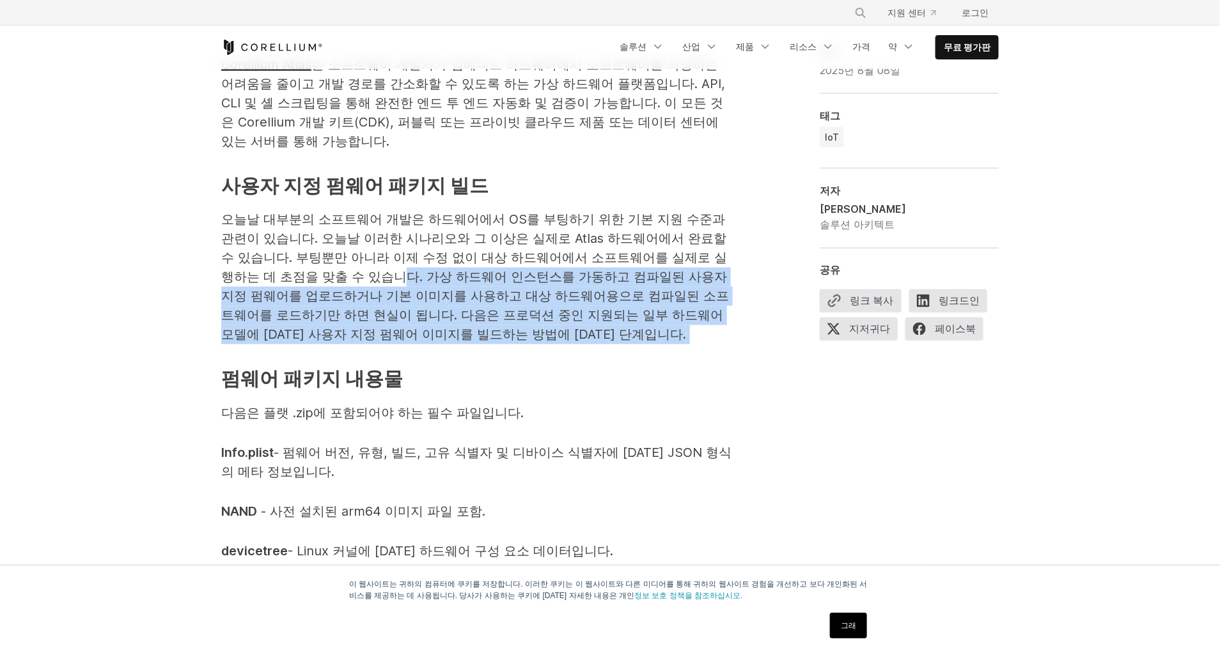
drag, startPoint x: 663, startPoint y: 340, endPoint x: 385, endPoint y: 267, distance: 287.4
click at [390, 268] on p "오늘날 대부분의 소프트웨어 개발은 하드웨어에서 OS를 부팅하기 위한 기본 지원 수준과 관련이 있습니다. 오늘날 이러한 시나리오와 그 이상은 실…" at bounding box center [476, 277] width 511 height 134
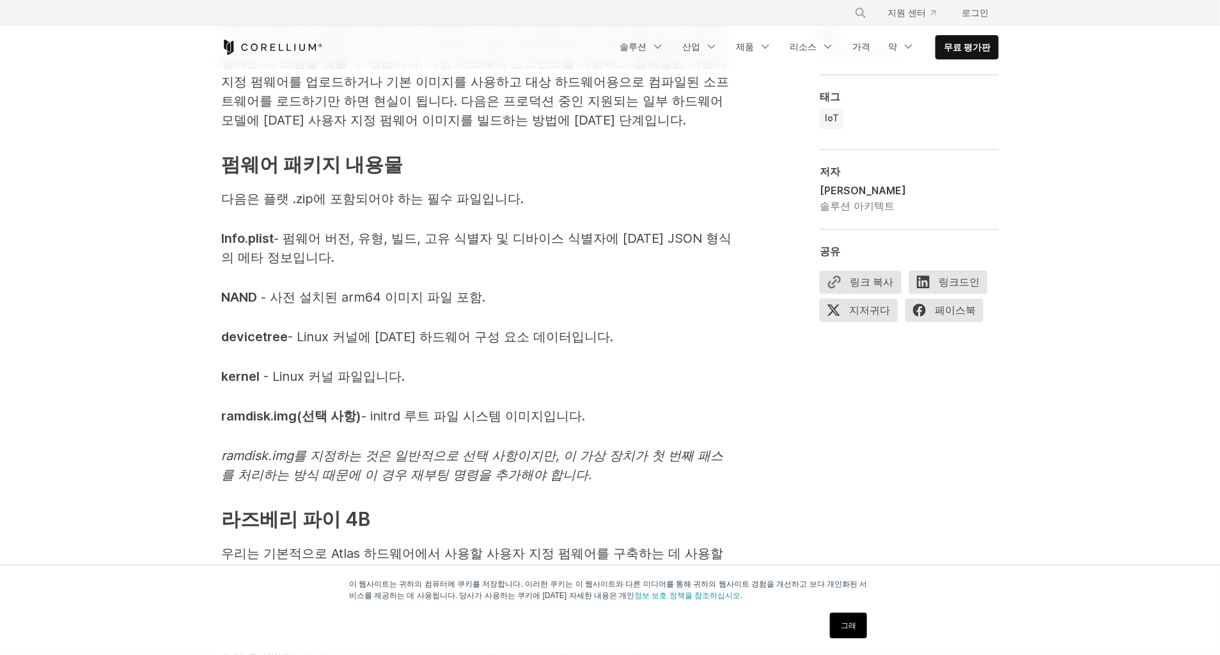
scroll to position [1104, 0]
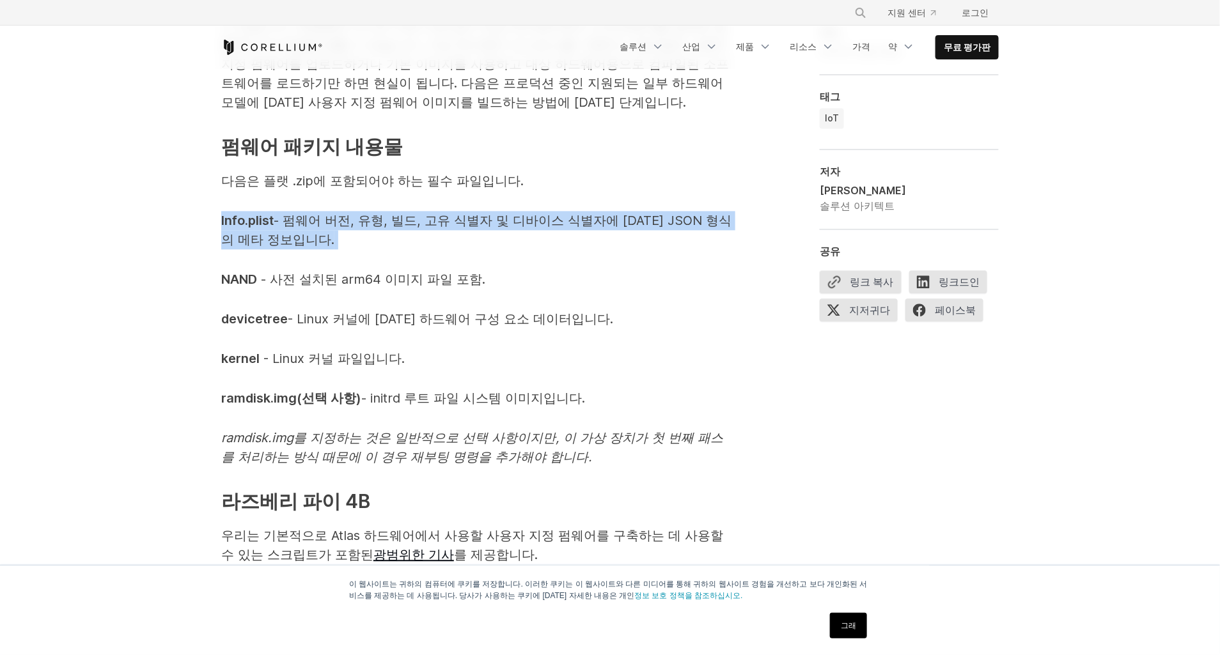
drag, startPoint x: 365, startPoint y: 242, endPoint x: 179, endPoint y: 213, distance: 188.1
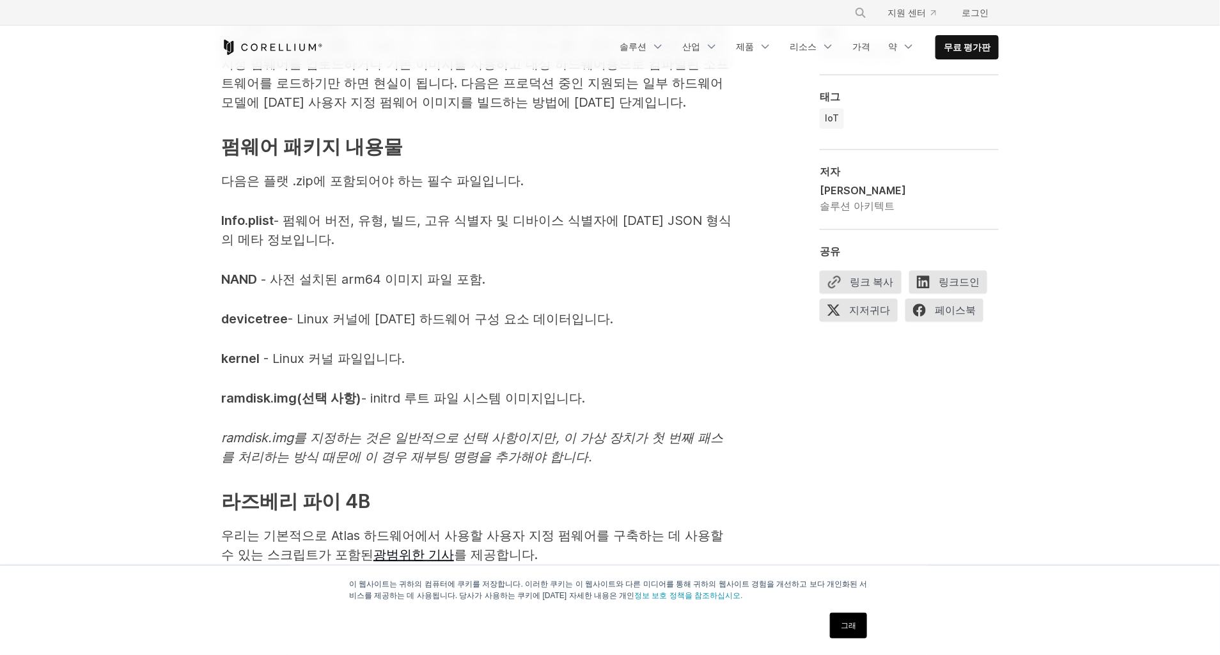
drag, startPoint x: 493, startPoint y: 281, endPoint x: 159, endPoint y: 272, distance: 334.4
drag, startPoint x: 159, startPoint y: 272, endPoint x: 118, endPoint y: 335, distance: 75.3
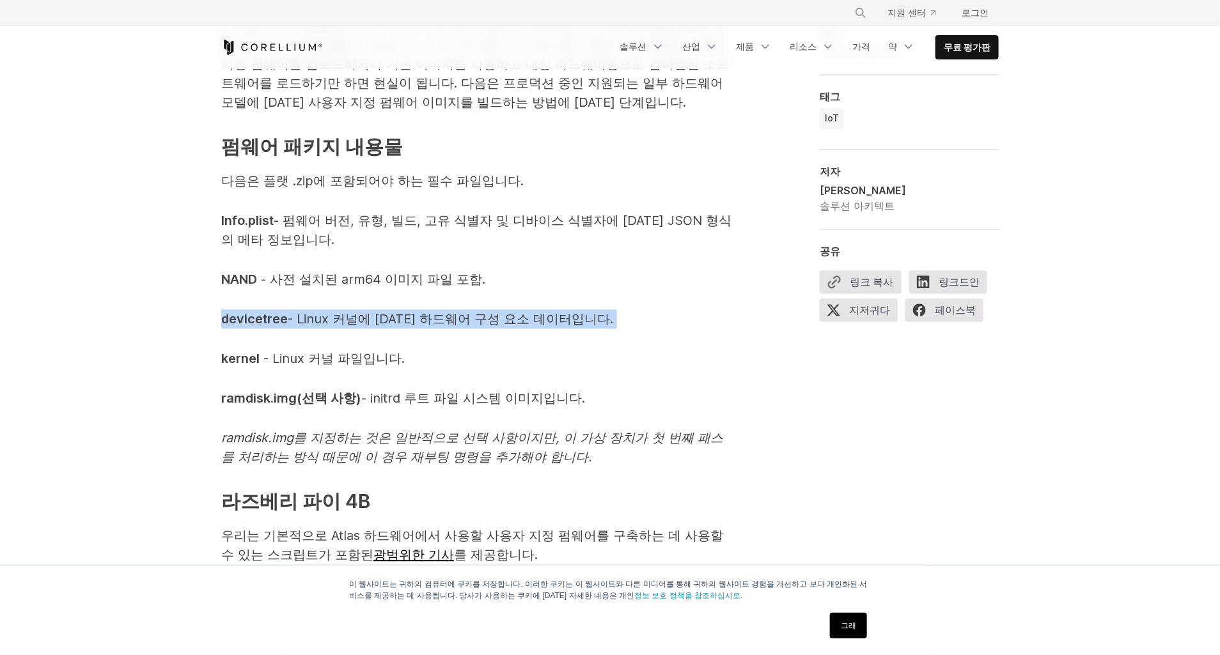
drag, startPoint x: 611, startPoint y: 319, endPoint x: 192, endPoint y: 321, distance: 418.7
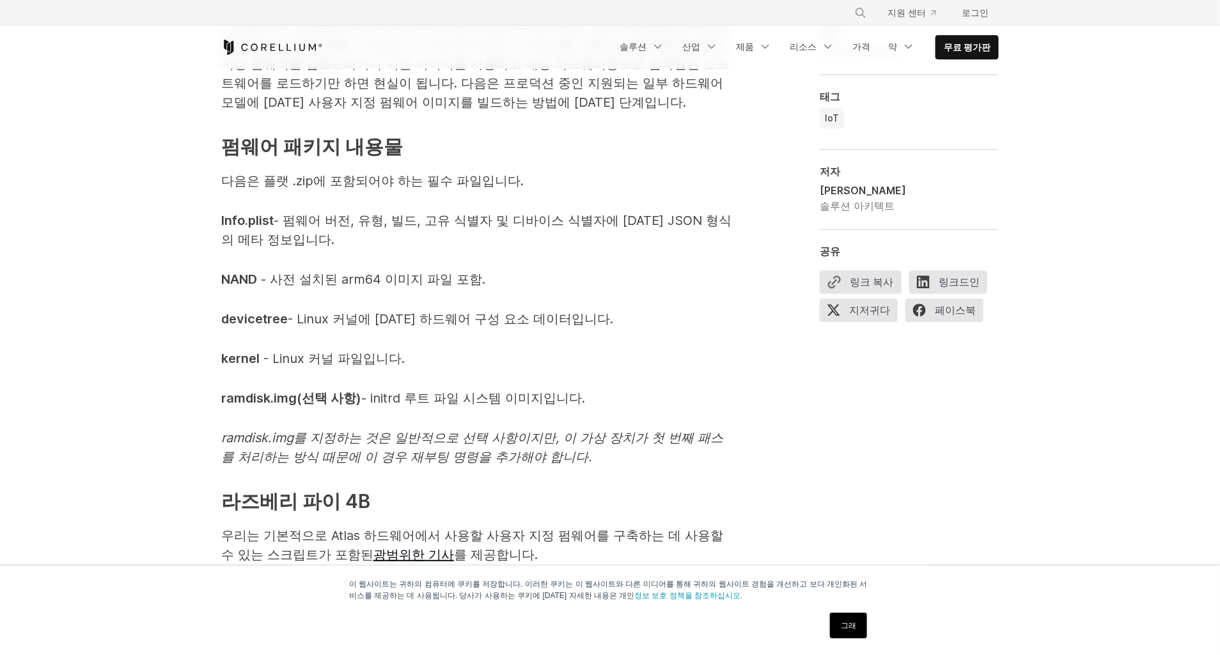
drag, startPoint x: 192, startPoint y: 321, endPoint x: 151, endPoint y: 389, distance: 79.5
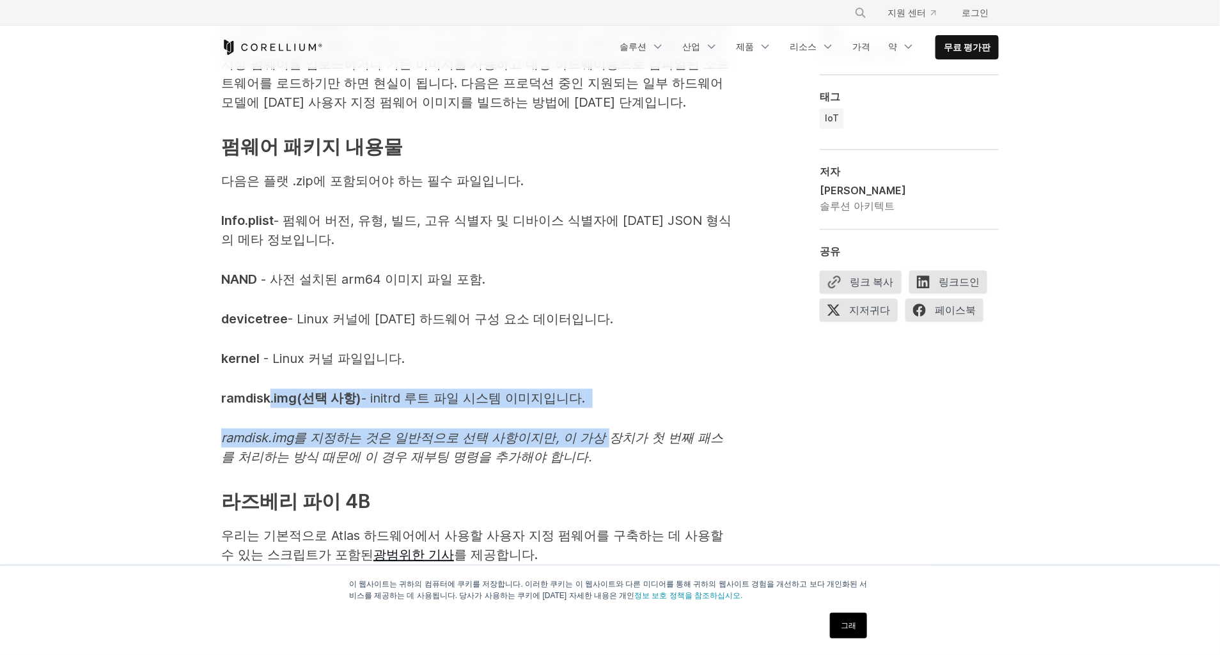
drag, startPoint x: 612, startPoint y: 442, endPoint x: 237, endPoint y: 386, distance: 379.3
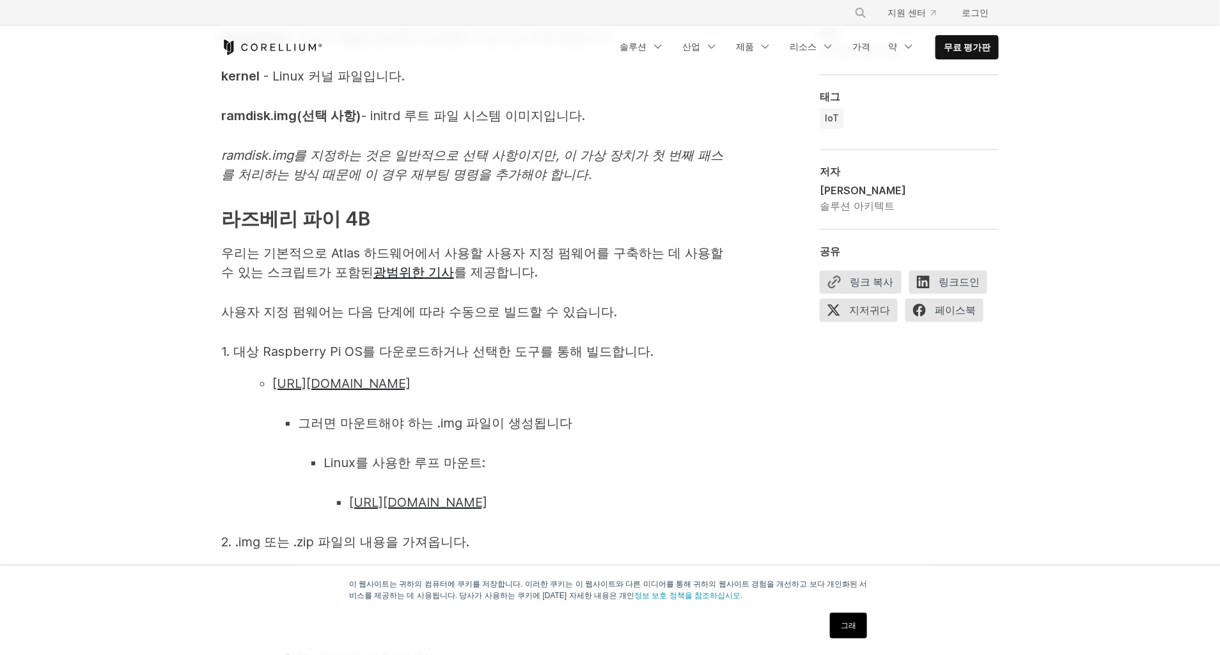
scroll to position [1394, 0]
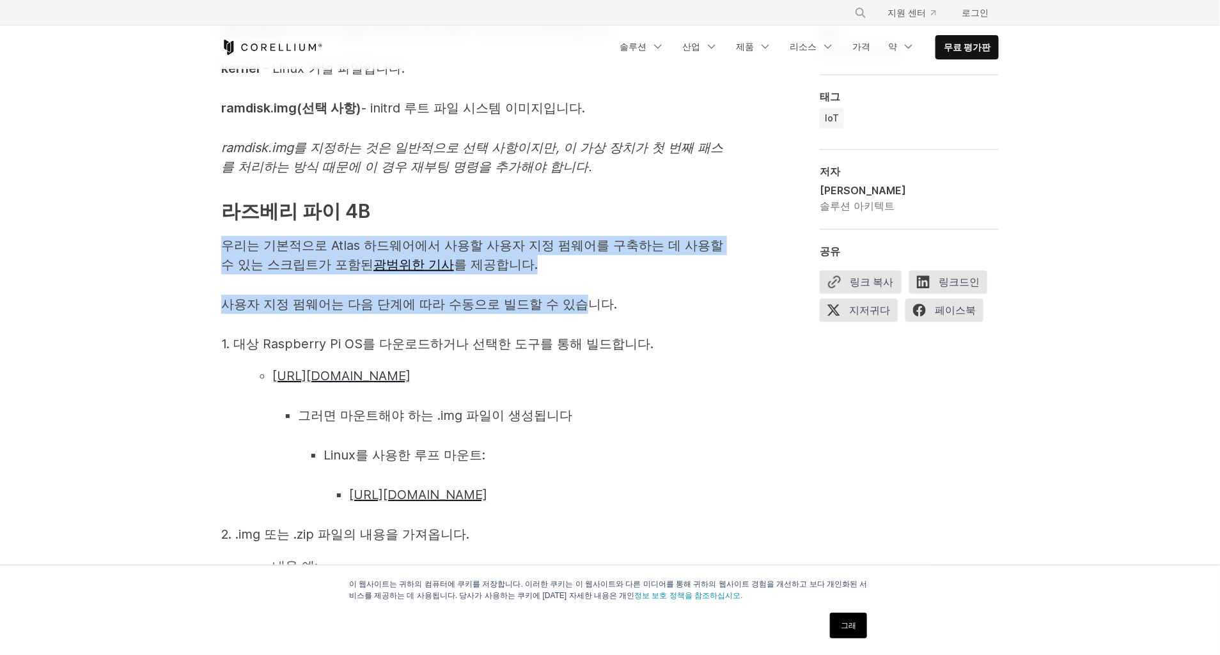
drag, startPoint x: 199, startPoint y: 251, endPoint x: 583, endPoint y: 277, distance: 384.4
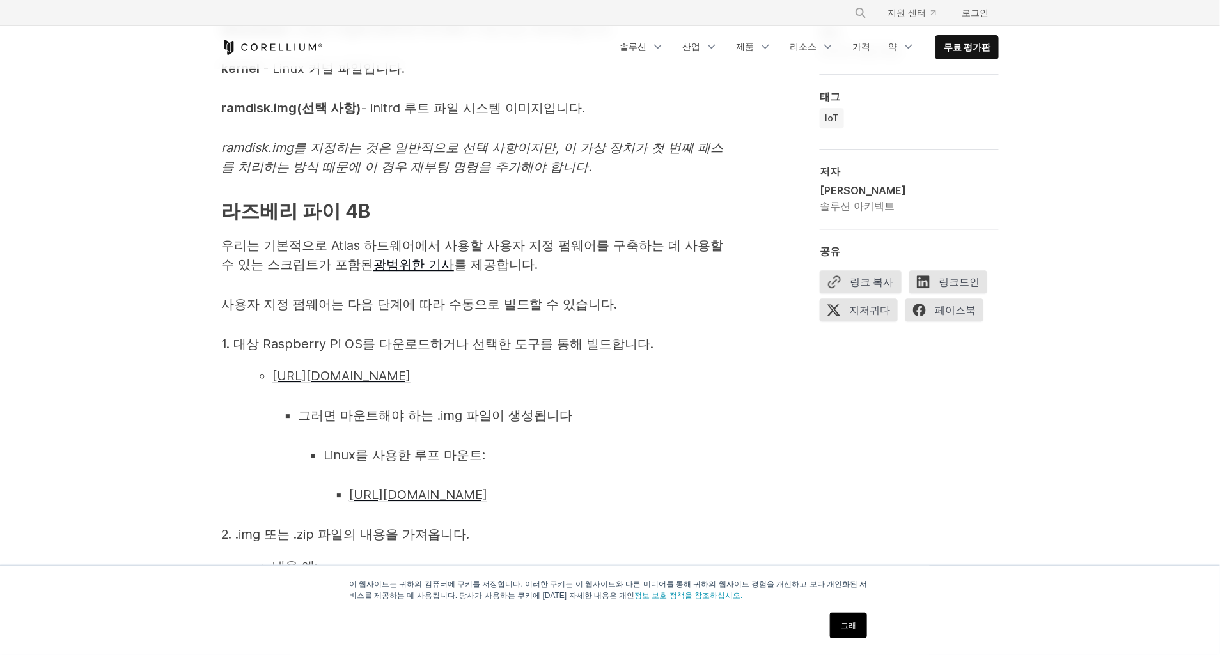
drag, startPoint x: 583, startPoint y: 277, endPoint x: 699, endPoint y: 325, distance: 125.2
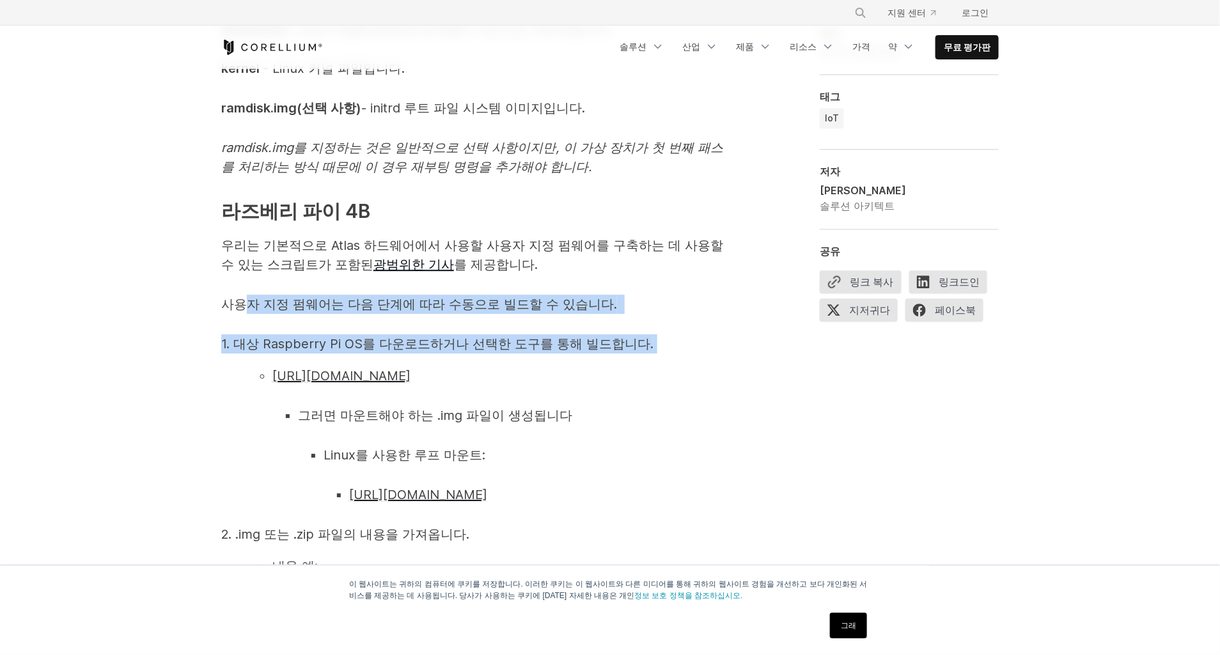
drag, startPoint x: 671, startPoint y: 336, endPoint x: 230, endPoint y: 295, distance: 443.0
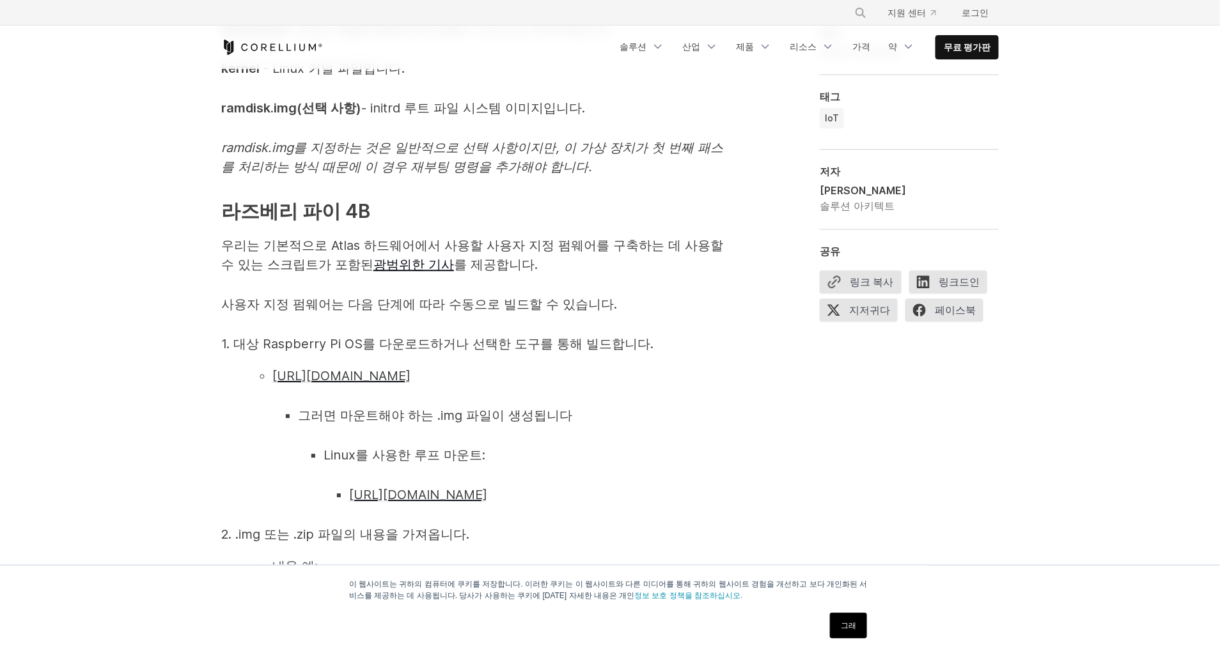
drag, startPoint x: 230, startPoint y: 295, endPoint x: 70, endPoint y: 233, distance: 171.8
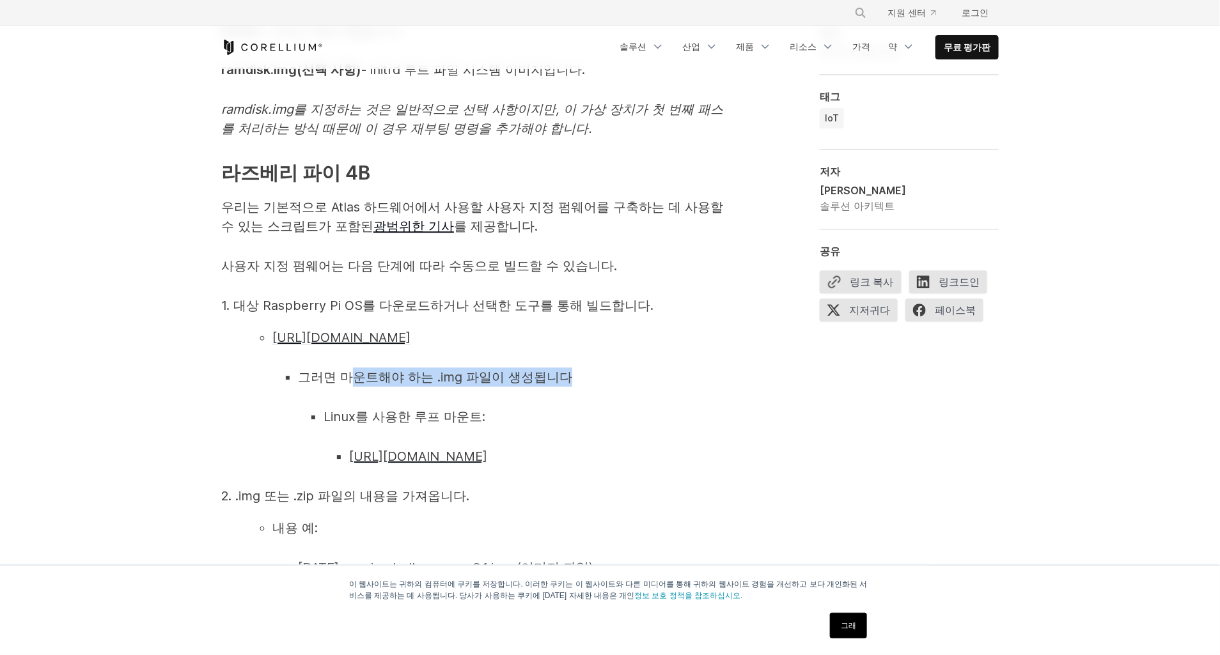
drag, startPoint x: 347, startPoint y: 398, endPoint x: 573, endPoint y: 402, distance: 225.7
click at [573, 387] on li "그러면 마운트해야 하는 .img 파일이 생성됩니다" at bounding box center [515, 377] width 435 height 19
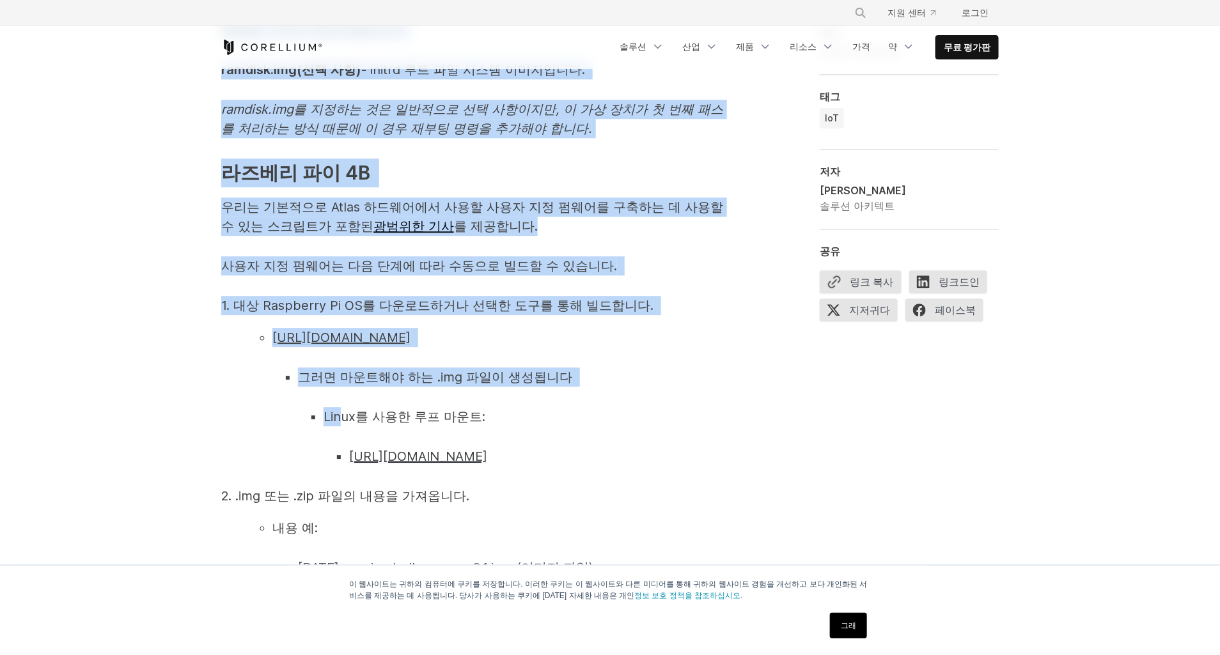
drag, startPoint x: 343, startPoint y: 430, endPoint x: 484, endPoint y: 449, distance: 142.0
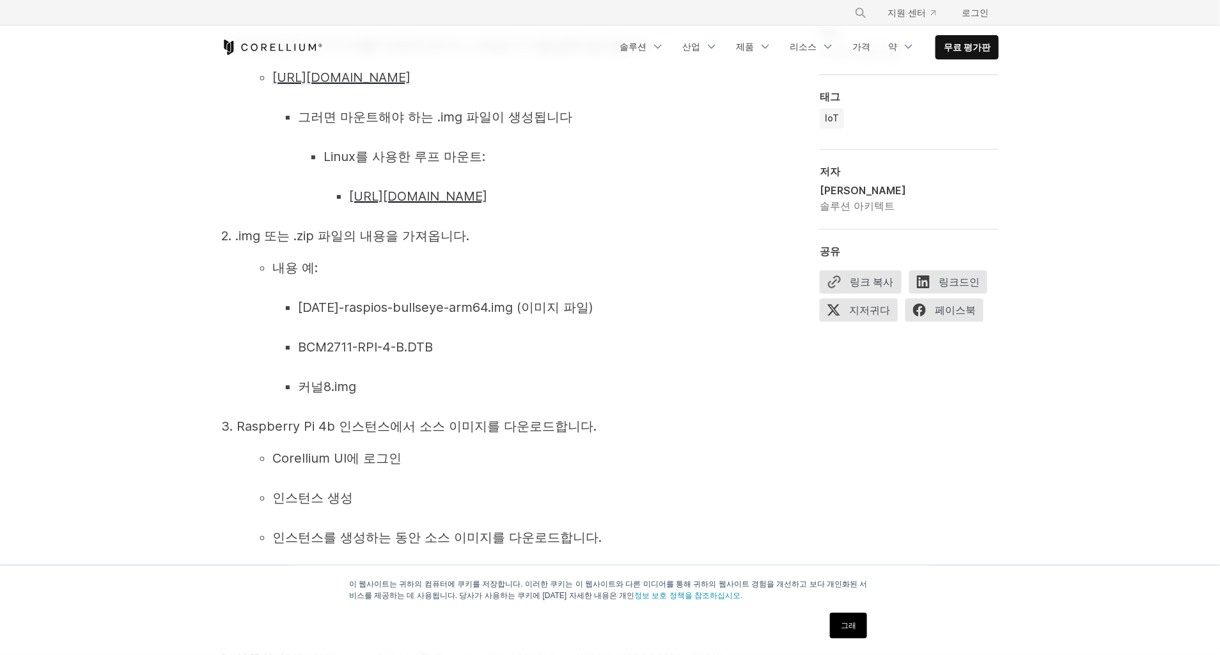
scroll to position [1627, 0]
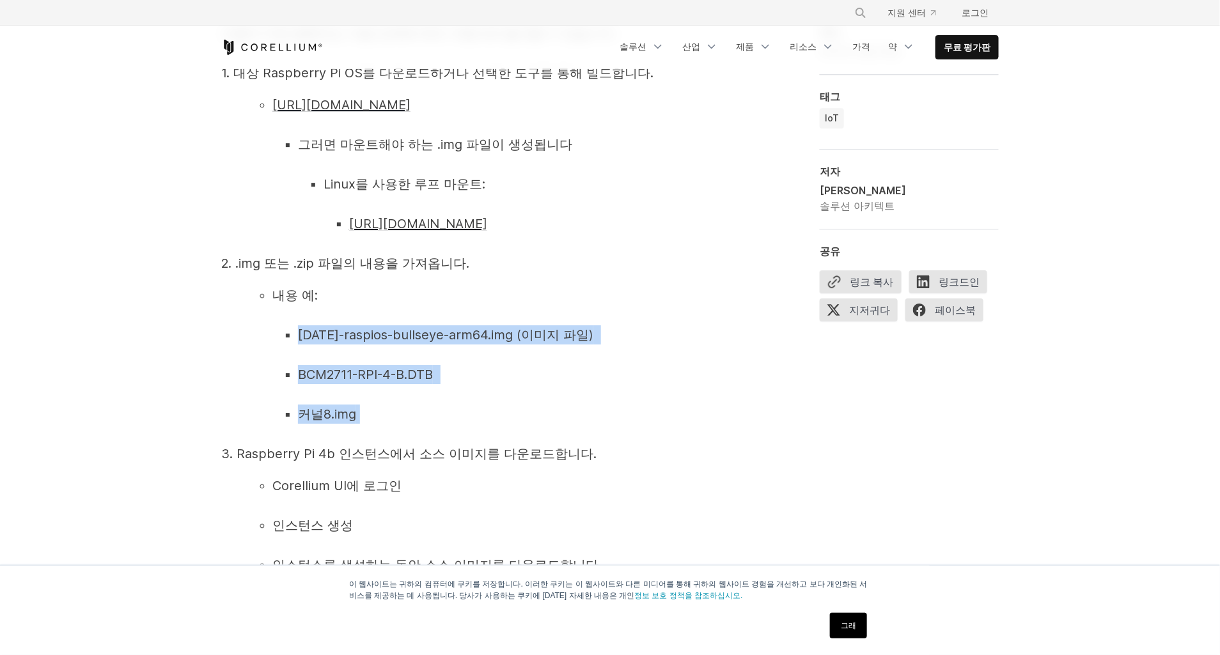
drag, startPoint x: 425, startPoint y: 431, endPoint x: 263, endPoint y: 350, distance: 180.7
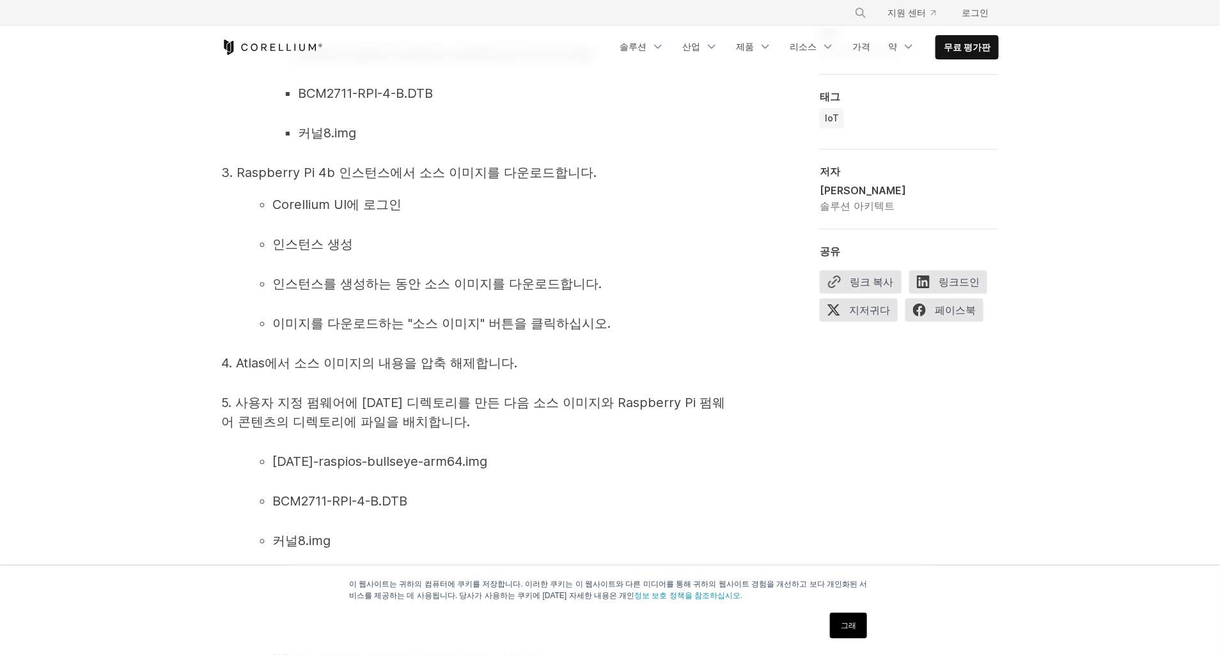
scroll to position [1918, 0]
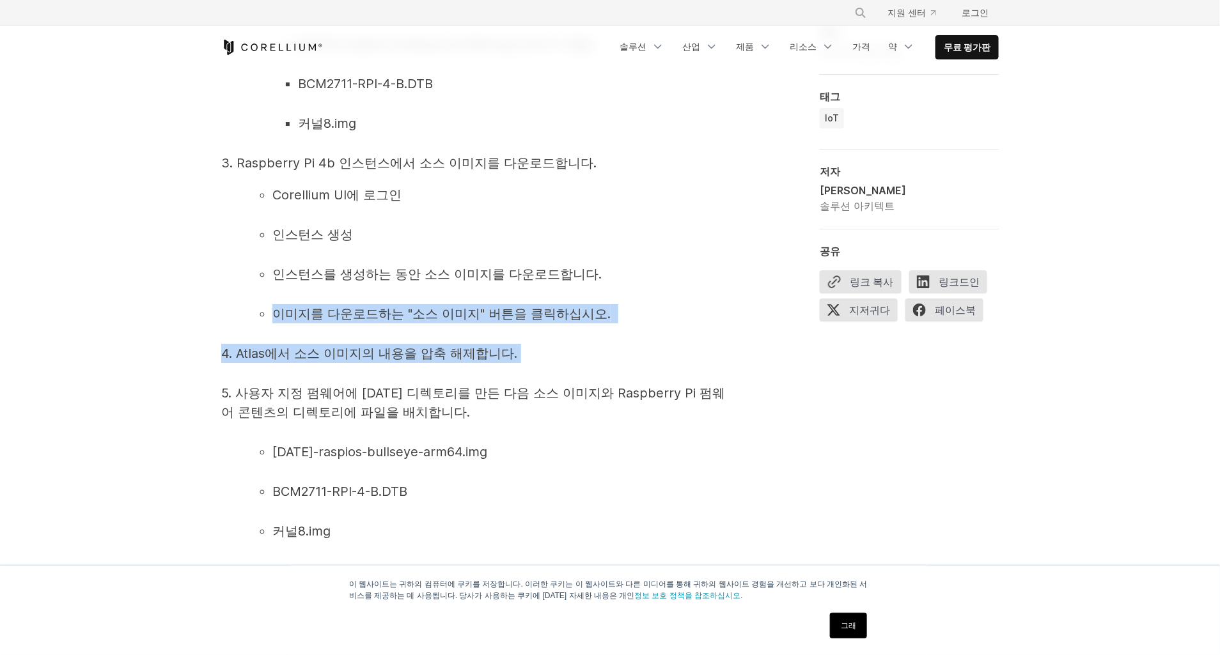
drag, startPoint x: 529, startPoint y: 374, endPoint x: 144, endPoint y: 319, distance: 388.7
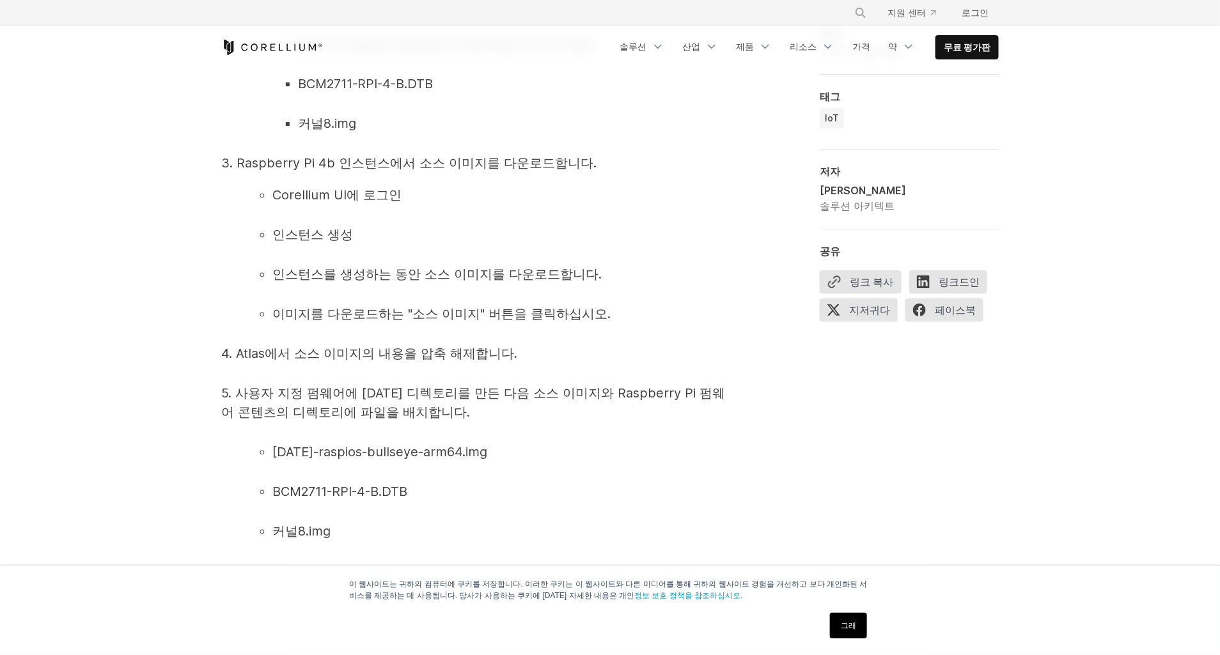
drag, startPoint x: 144, startPoint y: 319, endPoint x: 106, endPoint y: 426, distance: 113.2
drag, startPoint x: 327, startPoint y: 371, endPoint x: 385, endPoint y: 365, distance: 58.5
click at [385, 361] on span "4. Atlas에서 소스 이미지의 내용을 압축 해제합니다." at bounding box center [369, 353] width 296 height 15
drag, startPoint x: 385, startPoint y: 365, endPoint x: 290, endPoint y: 425, distance: 112.6
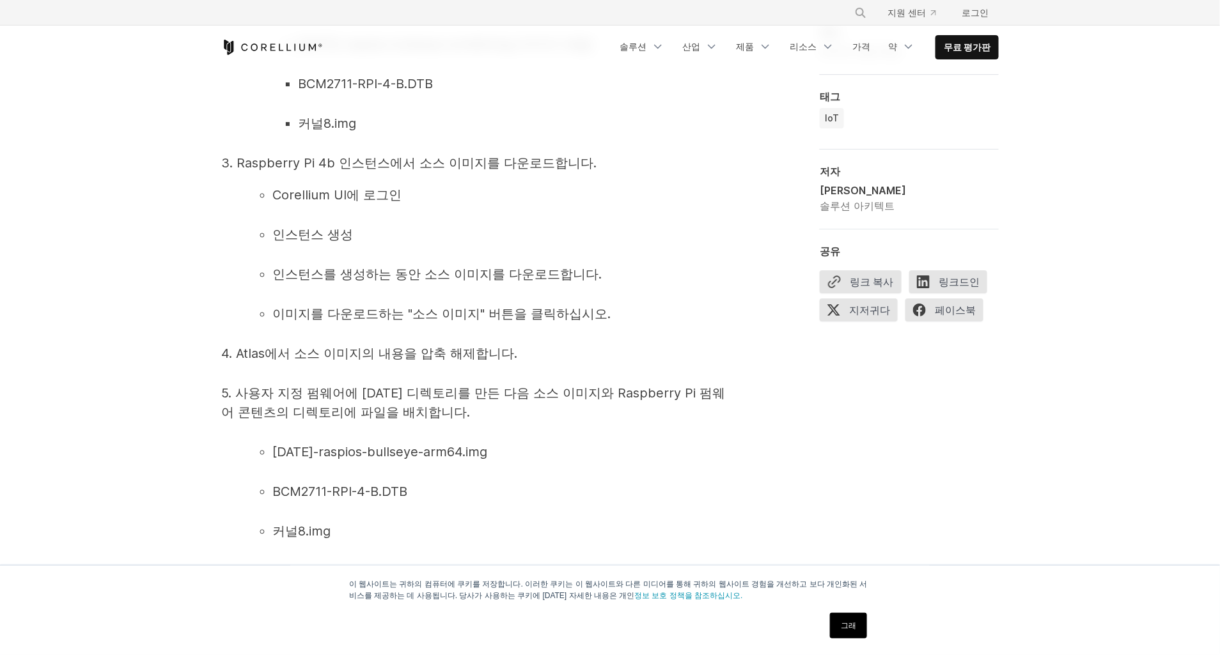
click at [291, 420] on span "5. 사용자 지정 펌웨어에 [DATE] 디렉토리를 만든 다음 소스 이미지와 Raspberry Pi 펌웨어 콘텐츠의 디렉토리에 파일을 배치합니다." at bounding box center [473, 402] width 504 height 35
drag, startPoint x: 263, startPoint y: 407, endPoint x: 590, endPoint y: 412, distance: 326.7
click at [590, 412] on span "5. 사용자 지정 펌웨어에 [DATE] 디렉토리를 만든 다음 소스 이미지와 Raspberry Pi 펌웨어 콘텐츠의 디렉토리에 파일을 배치합니다." at bounding box center [473, 402] width 504 height 35
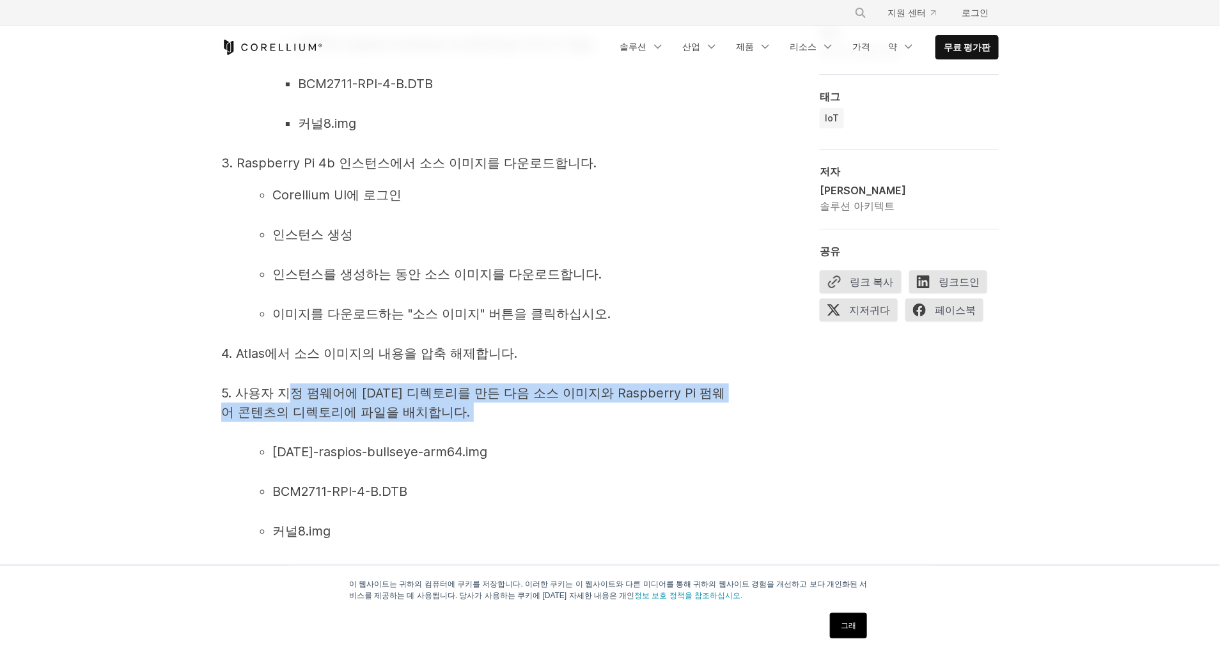
drag, startPoint x: 469, startPoint y: 434, endPoint x: 266, endPoint y: 412, distance: 204.5
click at [266, 412] on p "5. 사용자 지정 펌웨어에 [DATE] 디렉토리를 만든 다음 소스 이미지와 Raspberry Pi 펌웨어 콘텐츠의 디렉토리에 파일을 배치합니다." at bounding box center [476, 403] width 511 height 38
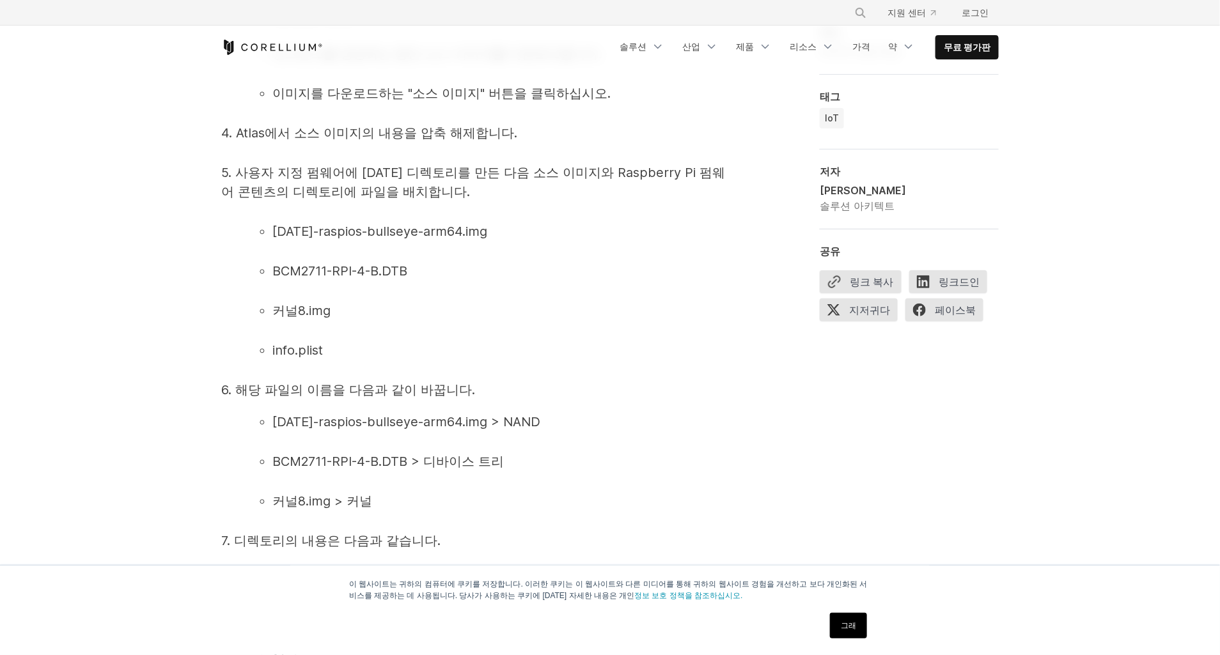
scroll to position [2150, 0]
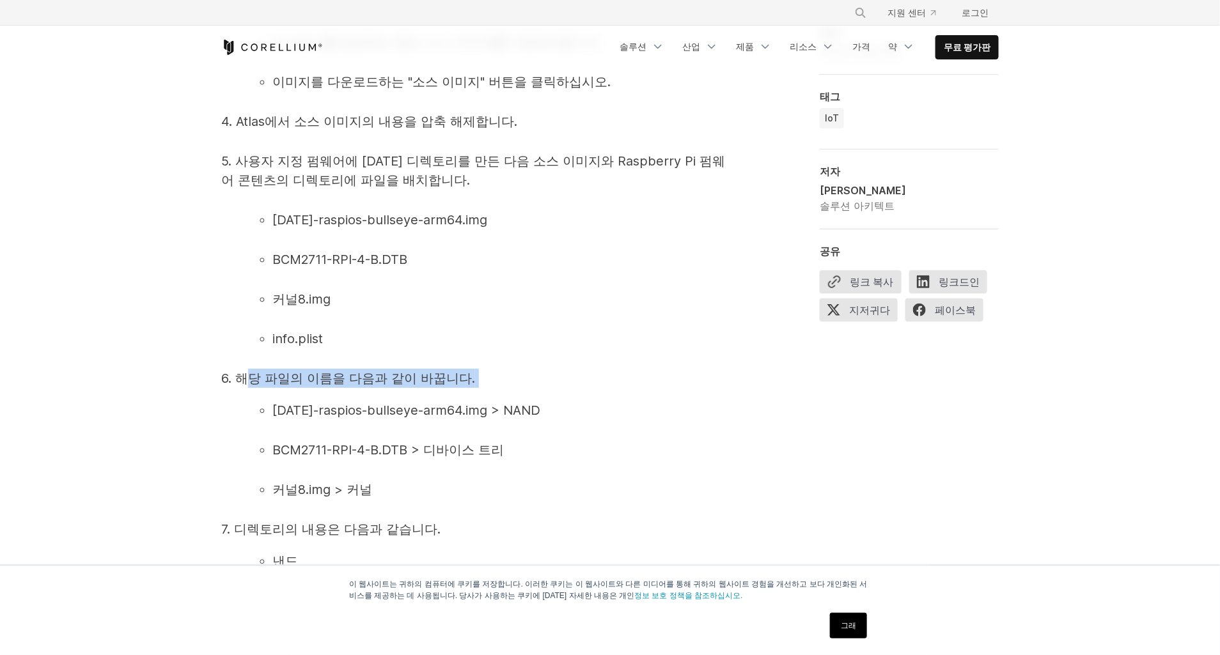
drag, startPoint x: 243, startPoint y: 394, endPoint x: 507, endPoint y: 402, distance: 264.1
drag, startPoint x: 507, startPoint y: 402, endPoint x: 626, endPoint y: 461, distance: 133.2
click at [626, 460] on li "BCM2711-RPI-4-B.DTB > 디바이스 트리" at bounding box center [502, 449] width 460 height 19
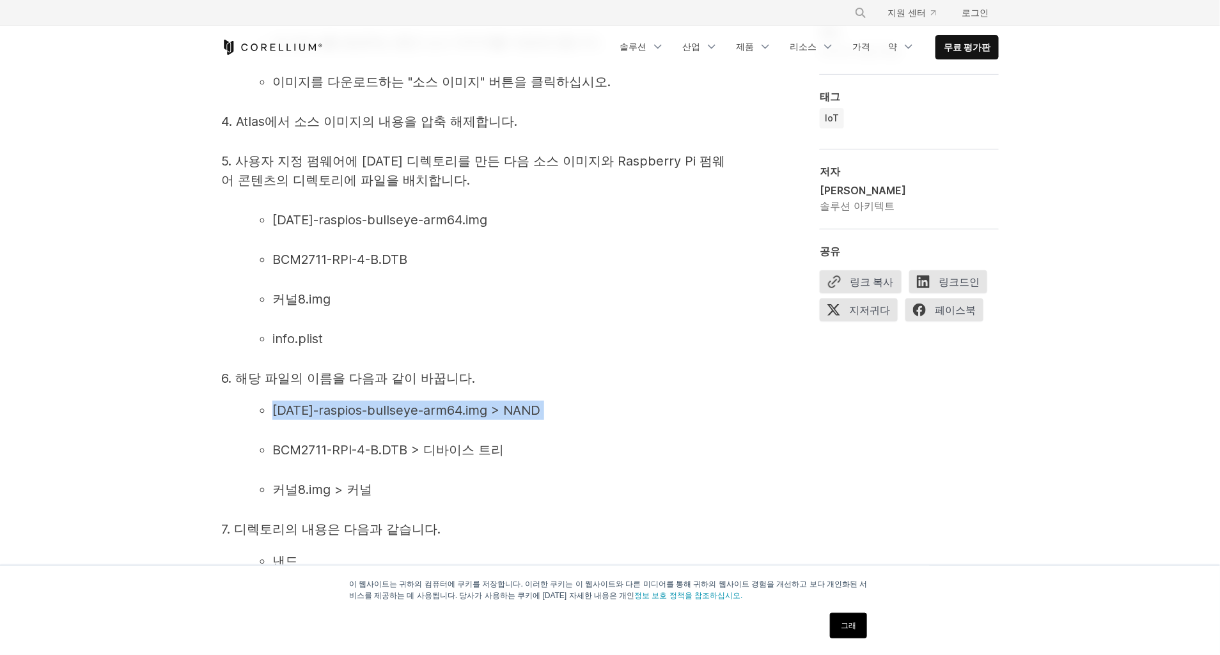
drag, startPoint x: 606, startPoint y: 430, endPoint x: 270, endPoint y: 430, distance: 336.2
click at [270, 420] on ul "[DATE]-raspios-bullseye-arm64.img > NAND" at bounding box center [490, 410] width 486 height 19
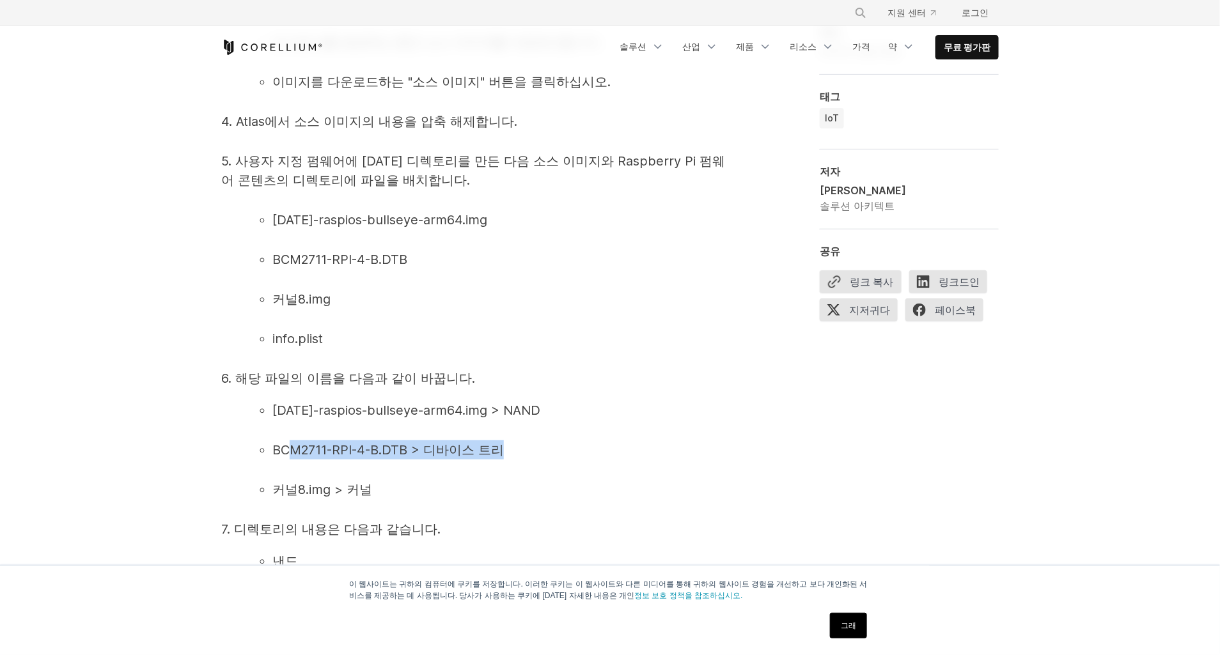
drag, startPoint x: 286, startPoint y: 469, endPoint x: 507, endPoint y: 477, distance: 220.7
click at [507, 460] on li "BCM2711-RPI-4-B.DTB > 디바이스 트리" at bounding box center [502, 449] width 460 height 19
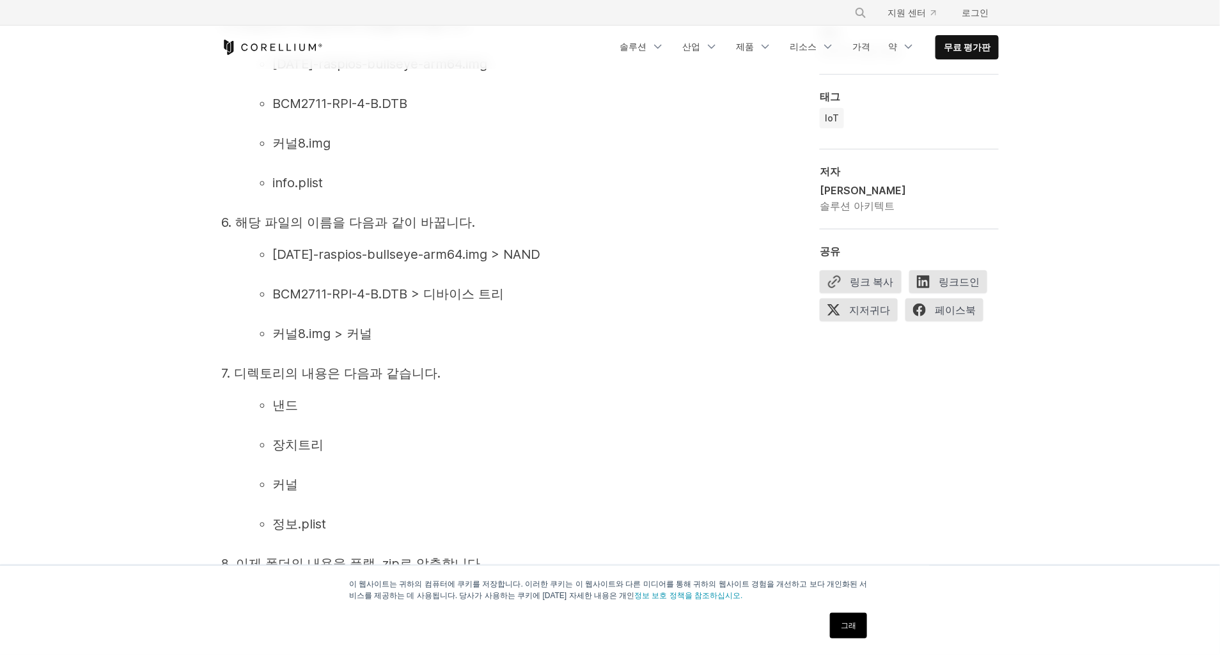
scroll to position [2324, 0]
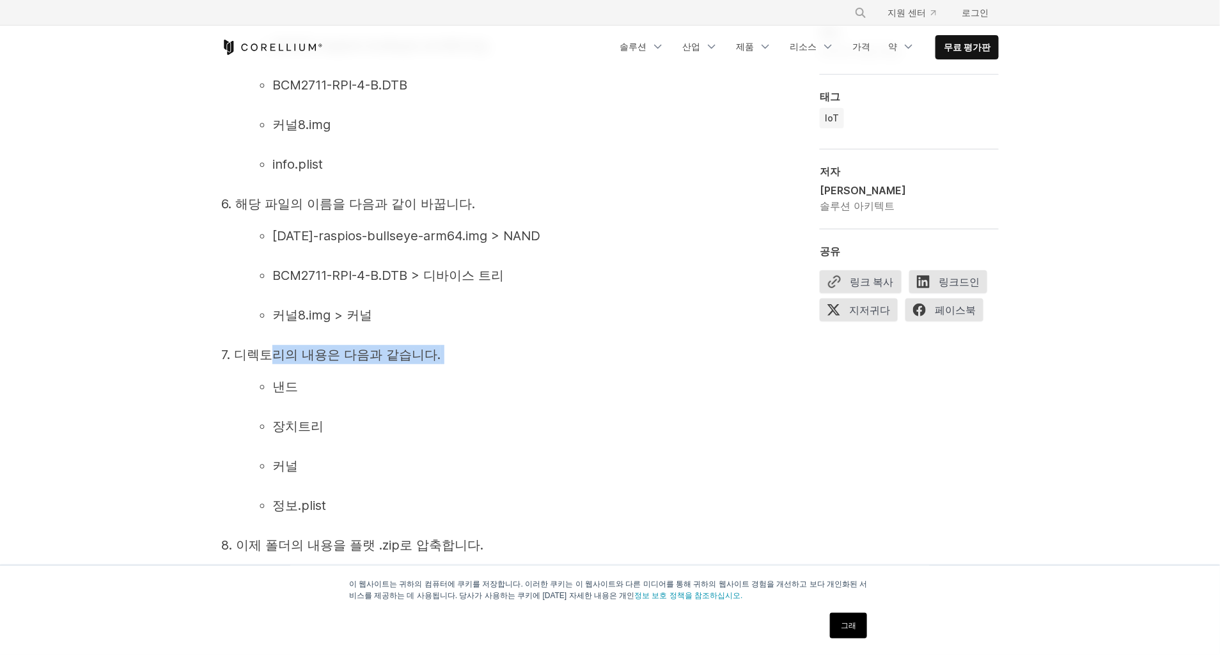
drag, startPoint x: 267, startPoint y: 366, endPoint x: 449, endPoint y: 367, distance: 182.2
